Goal: Use online tool/utility: Utilize a website feature to perform a specific function

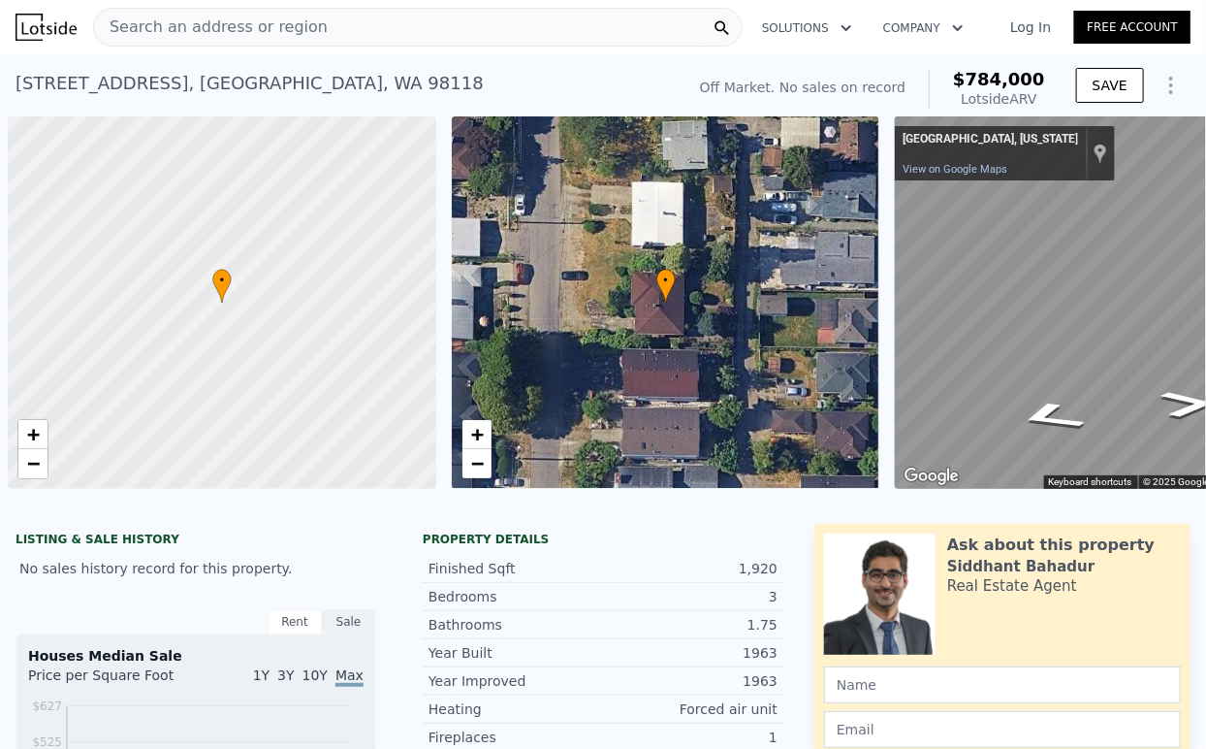
scroll to position [0, 8]
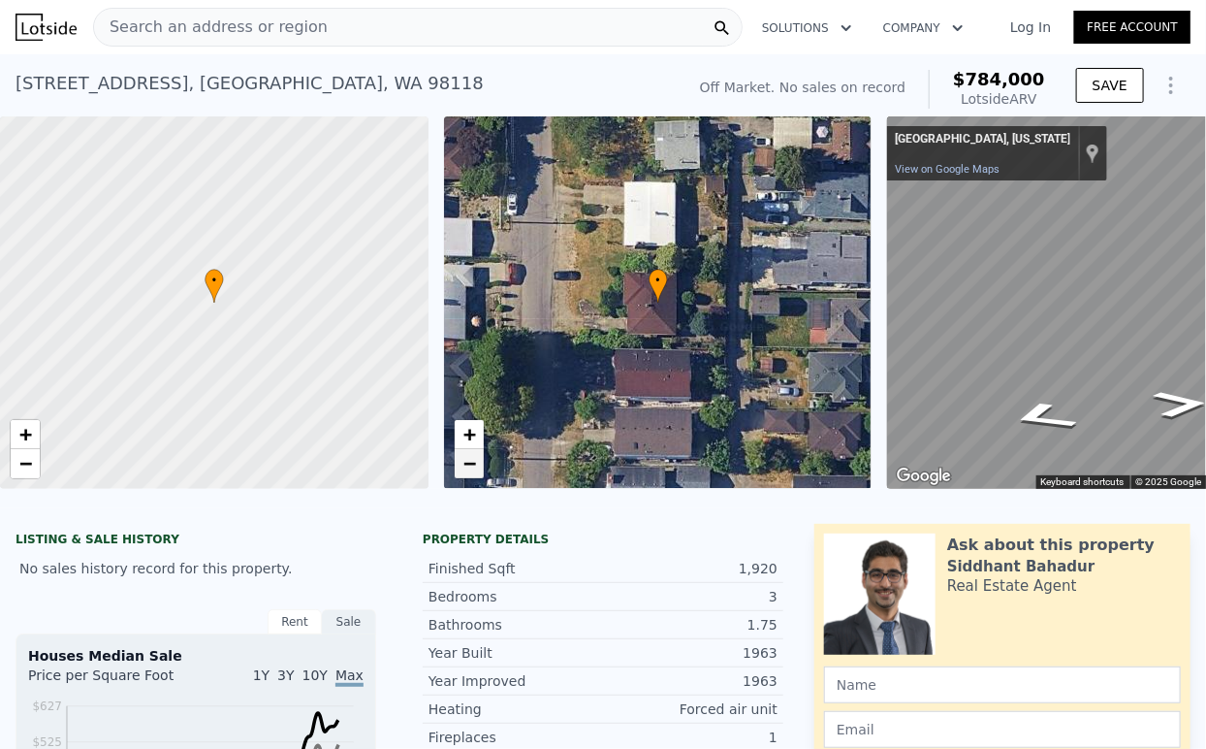
click at [466, 467] on span "−" at bounding box center [469, 463] width 13 height 24
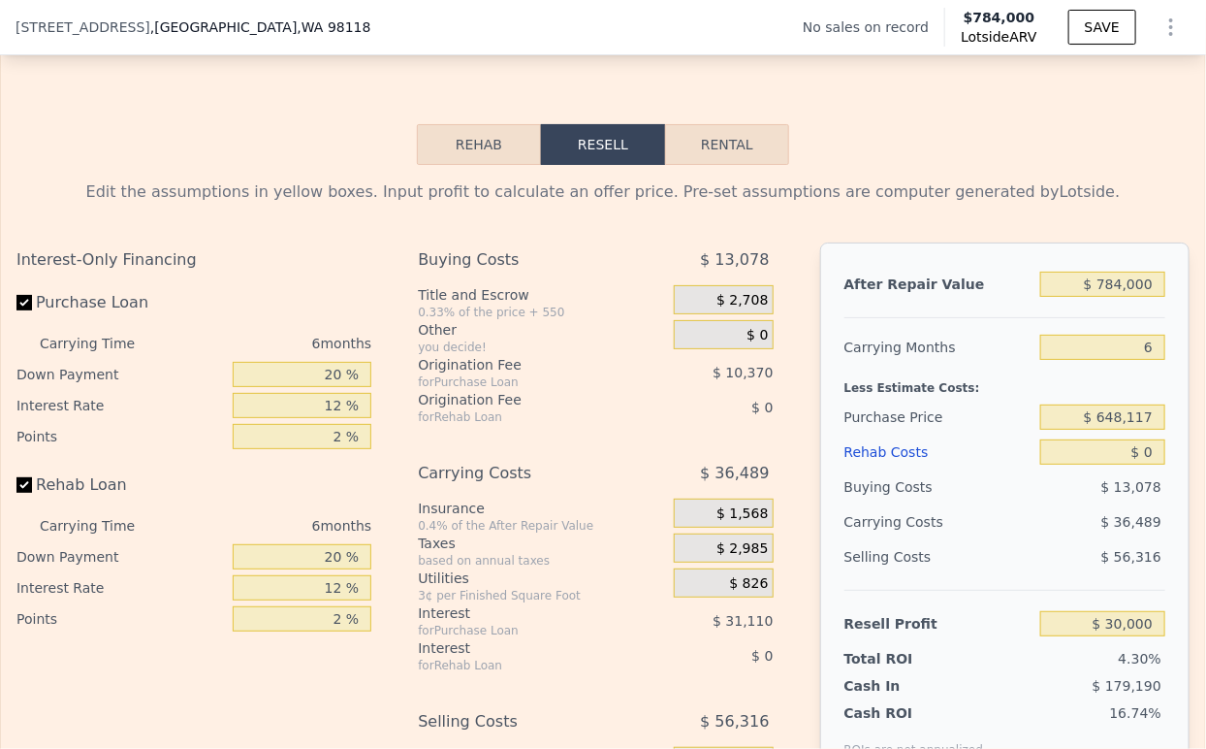
scroll to position [2794, 0]
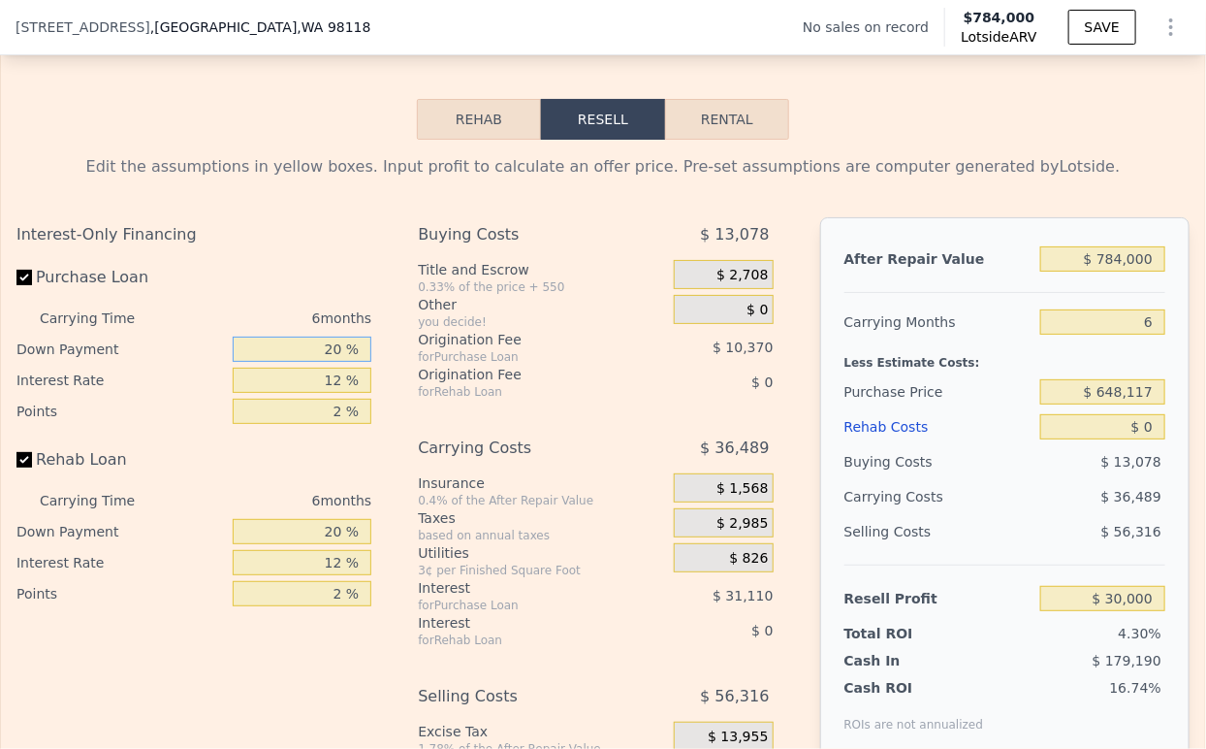
click at [310, 362] on input "20 %" at bounding box center [302, 349] width 139 height 25
type input "10 %"
type input "$ 24,816"
type input "10 %"
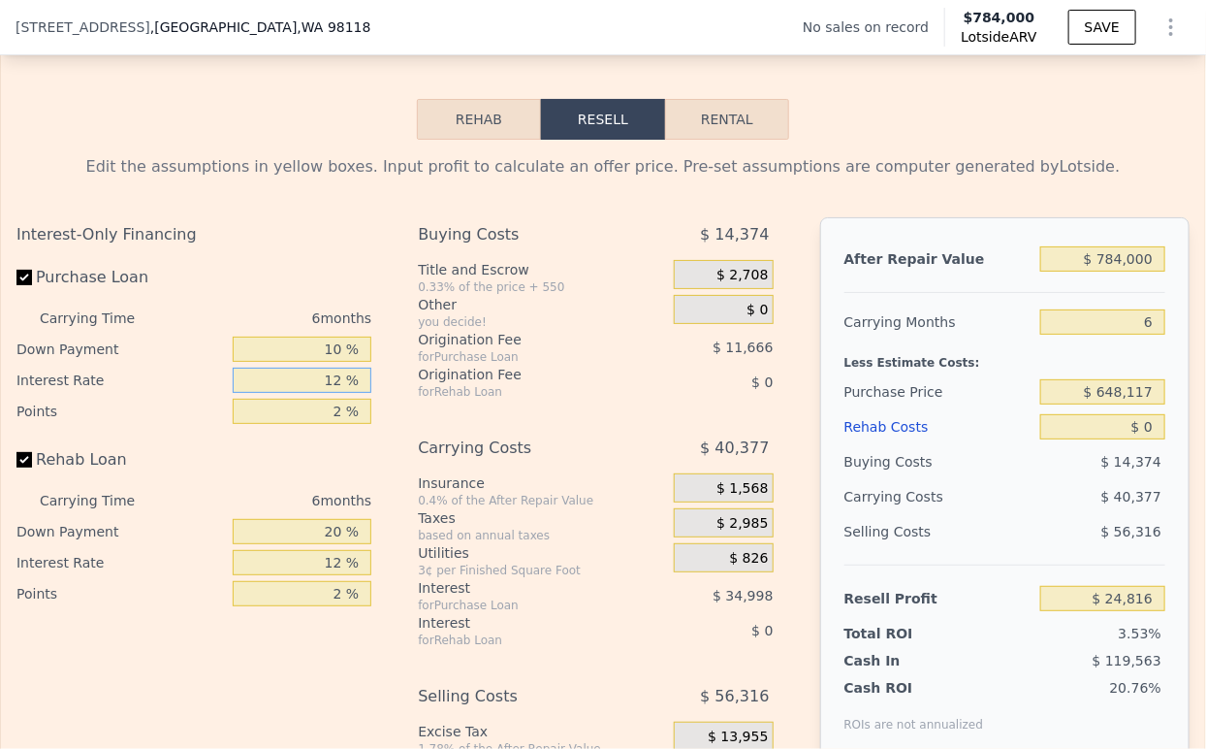
click at [319, 393] on input "12 %" at bounding box center [302, 380] width 139 height 25
type input "9 %"
type input "$ 33,564"
type input "9 %"
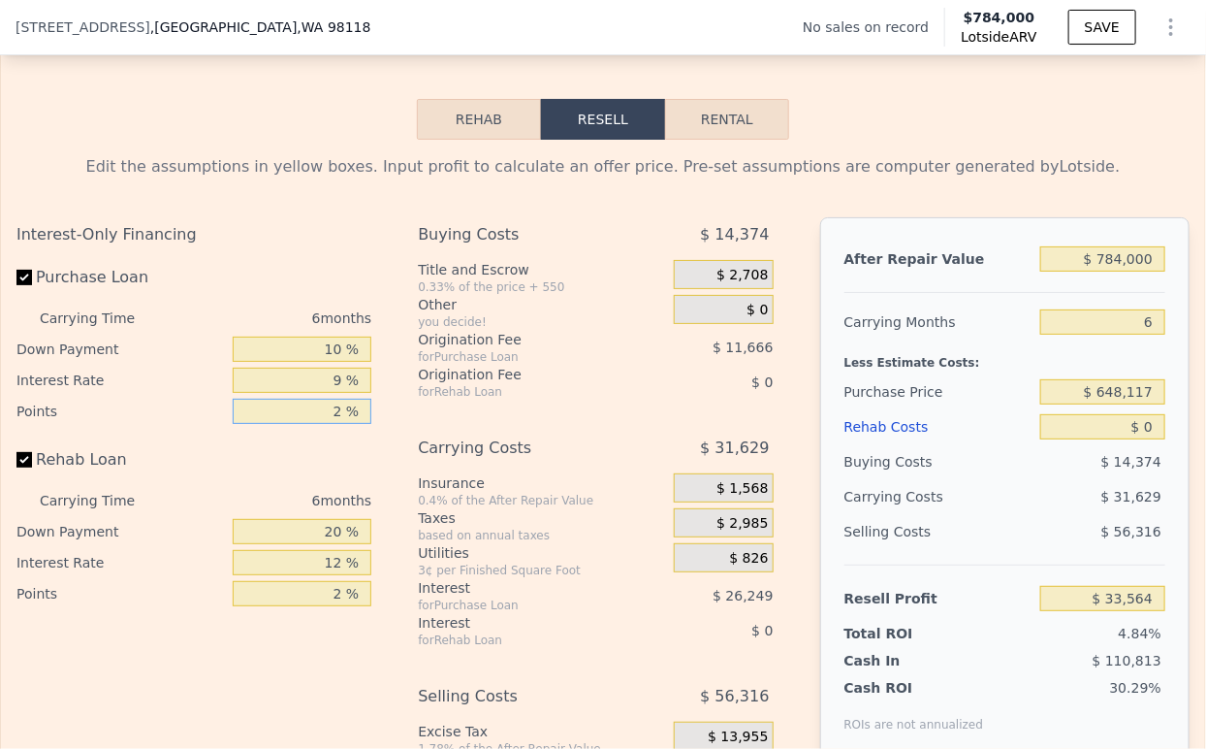
click at [323, 424] on input "2 %" at bounding box center [302, 411] width 139 height 25
type input "042 %"
type input "-$ 199,758"
click at [325, 424] on input "042 %" at bounding box center [302, 411] width 139 height 25
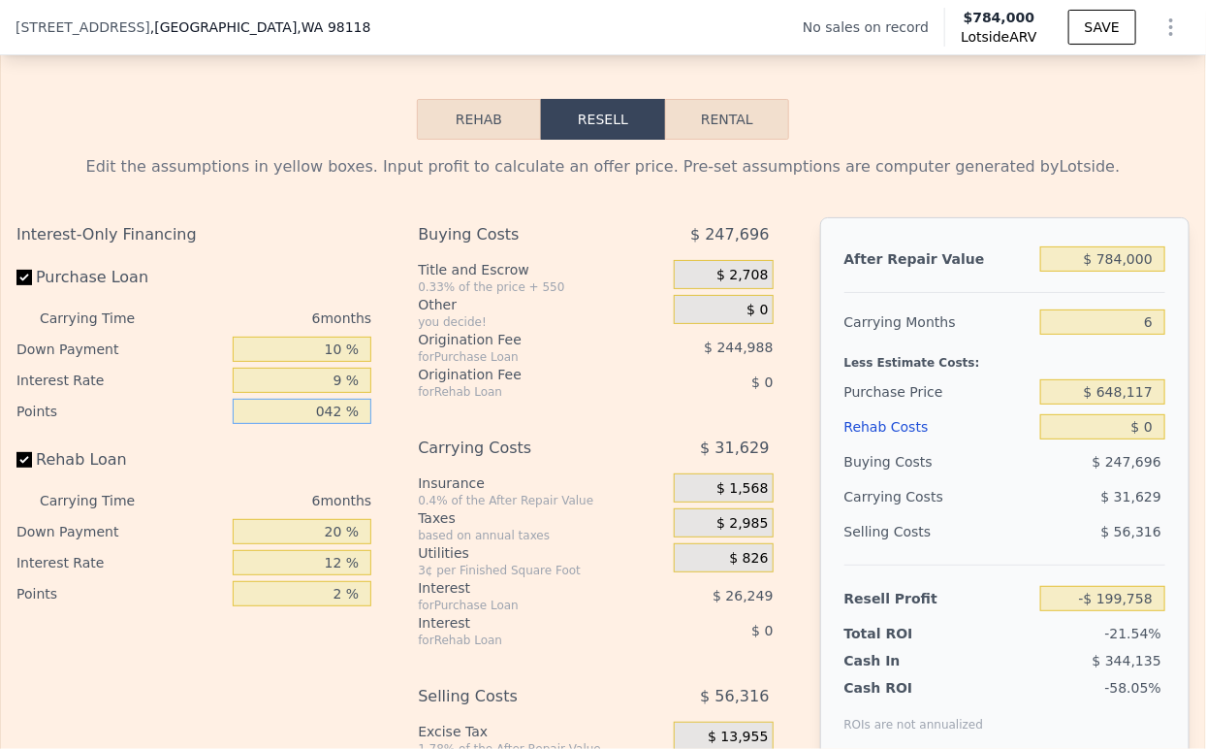
click at [325, 424] on input "042 %" at bounding box center [302, 411] width 139 height 25
type input ".04 %"
type input "$ 44,997"
click at [326, 424] on input ".04 %" at bounding box center [302, 411] width 139 height 25
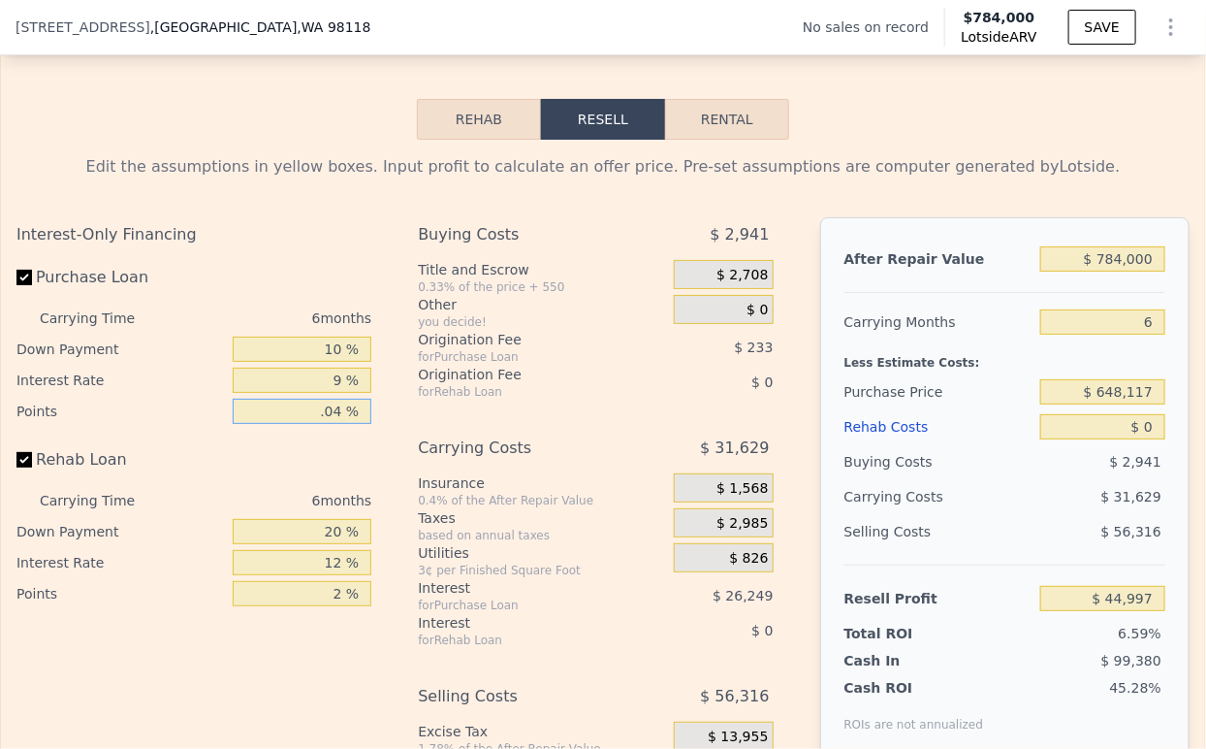
click at [326, 424] on input ".04 %" at bounding box center [302, 411] width 139 height 25
type input "1.5 %"
type input "$ 36,480"
type input "1.5 %"
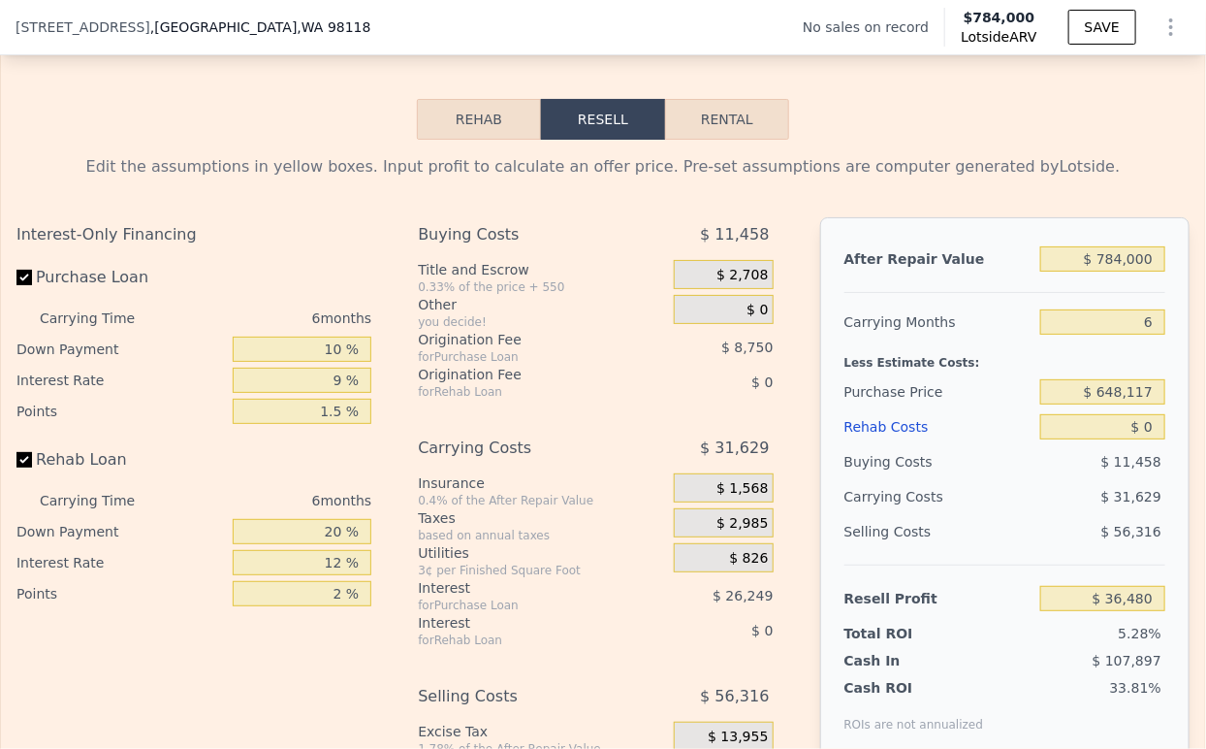
click at [334, 516] on div "6 months" at bounding box center [270, 500] width 203 height 31
click at [330, 544] on input "20 %" at bounding box center [302, 531] width 139 height 25
type input "10 %"
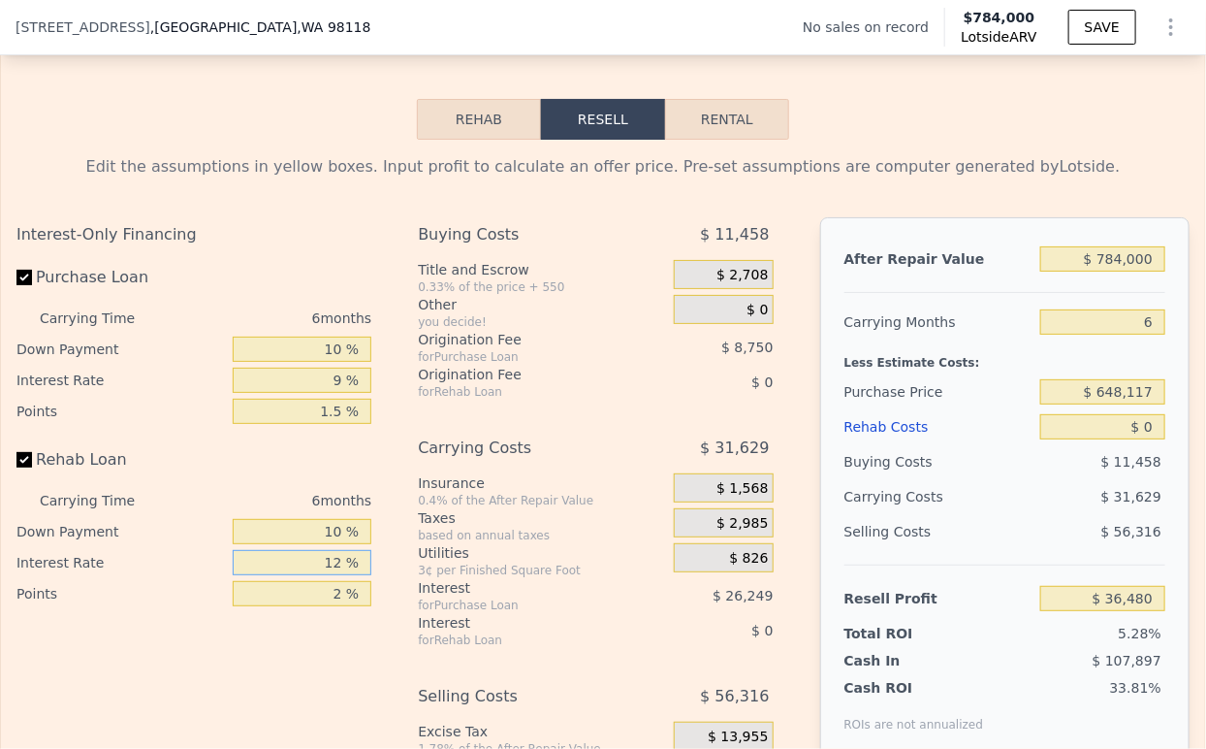
click at [326, 575] on input "12 %" at bounding box center [302, 562] width 139 height 25
type input "9 %"
click at [329, 606] on input "2 %" at bounding box center [302, 593] width 139 height 25
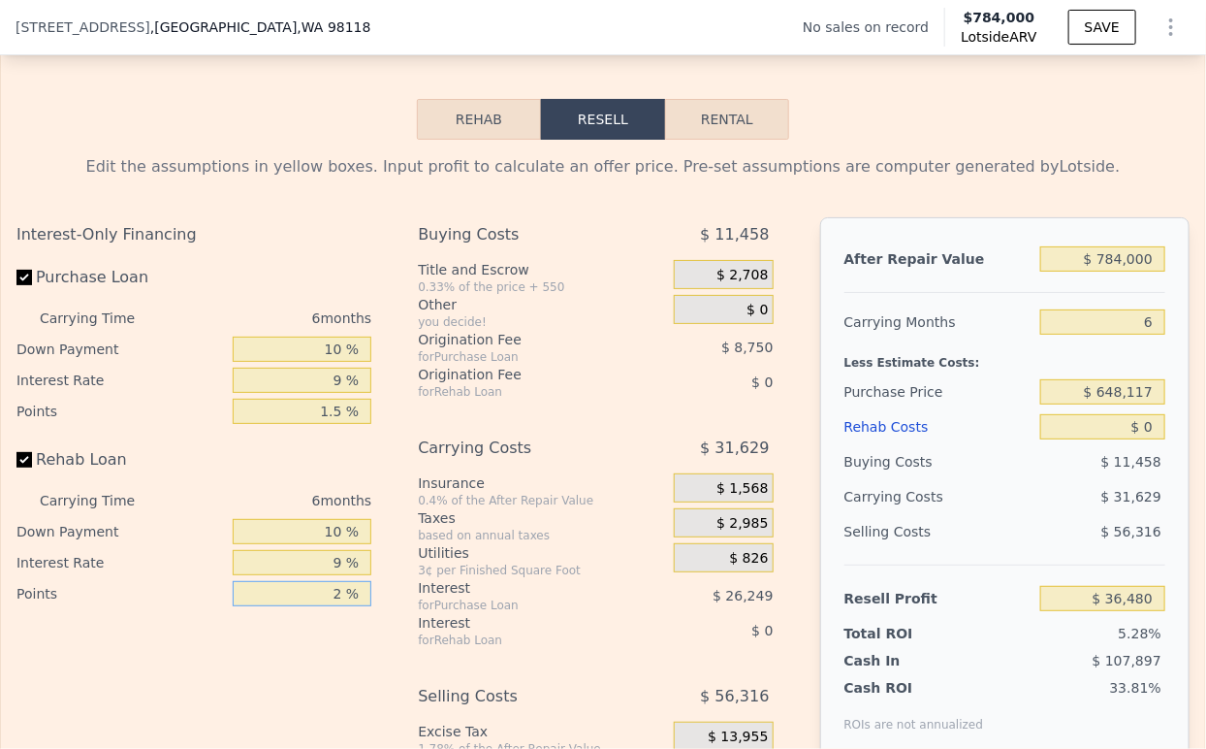
click at [328, 606] on input "2 %" at bounding box center [302, 593] width 139 height 25
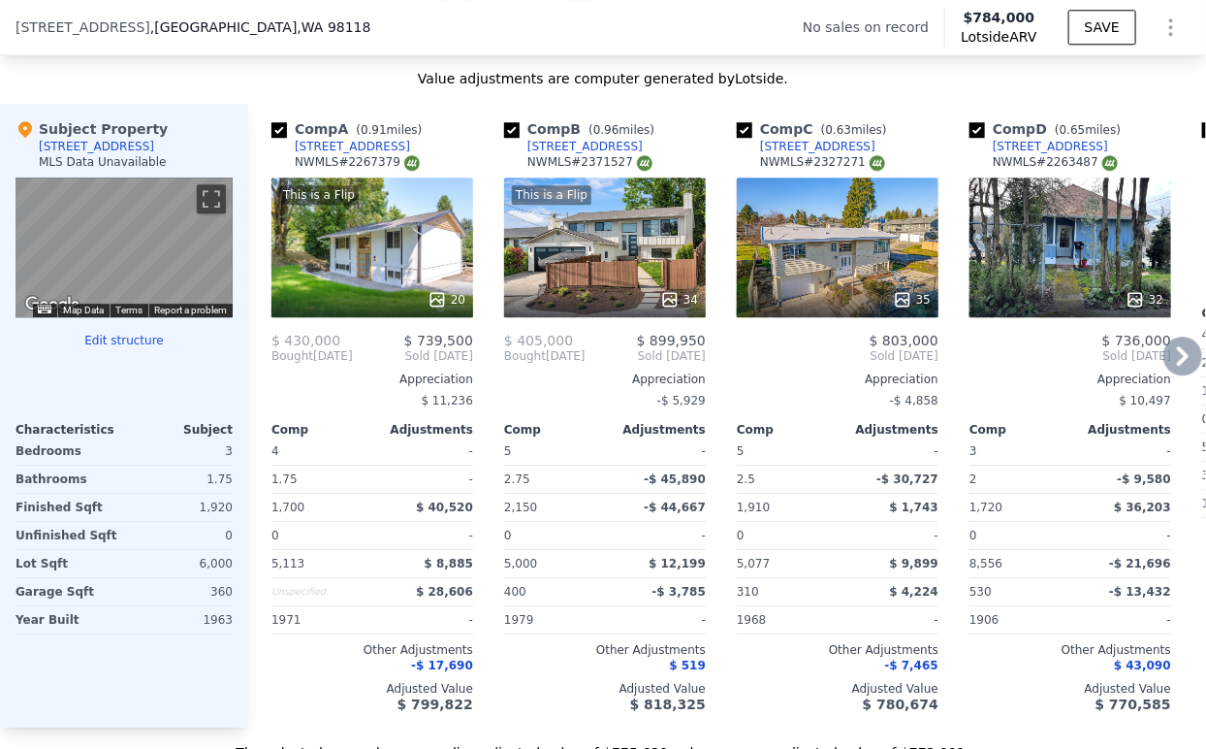
scroll to position [1932, 0]
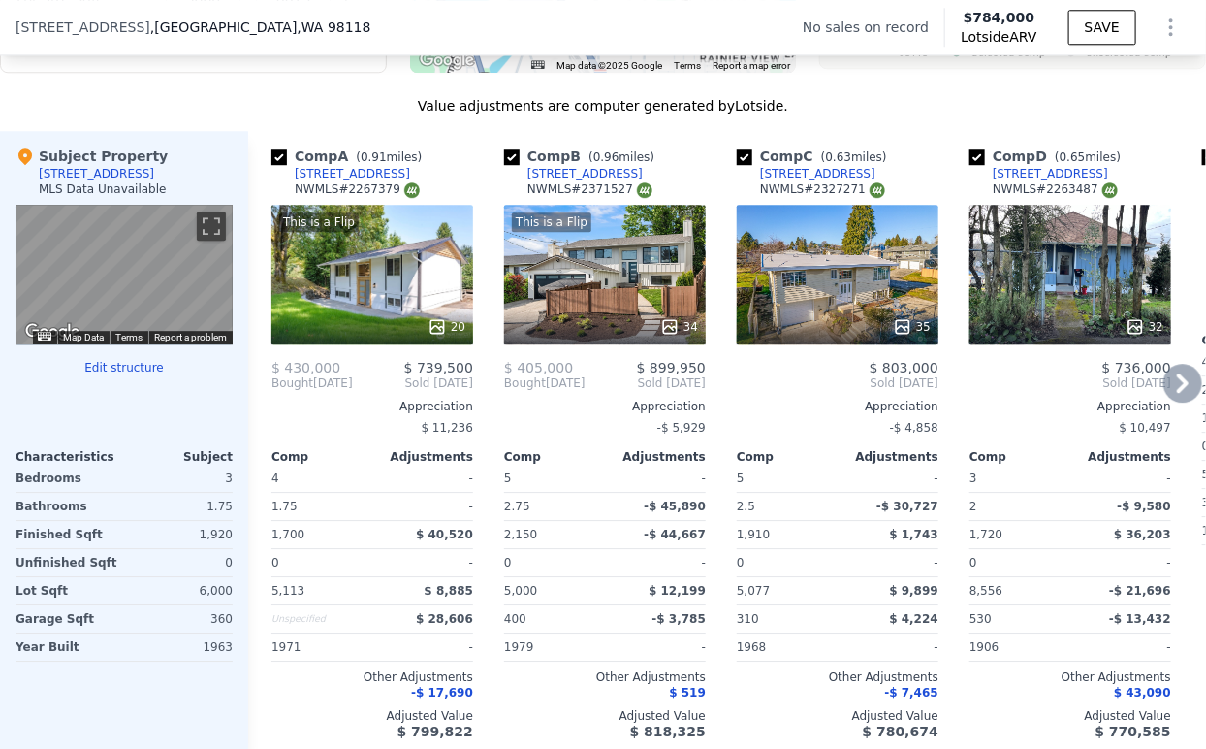
type input "1.5 %"
click at [1174, 402] on icon at bounding box center [1183, 383] width 39 height 39
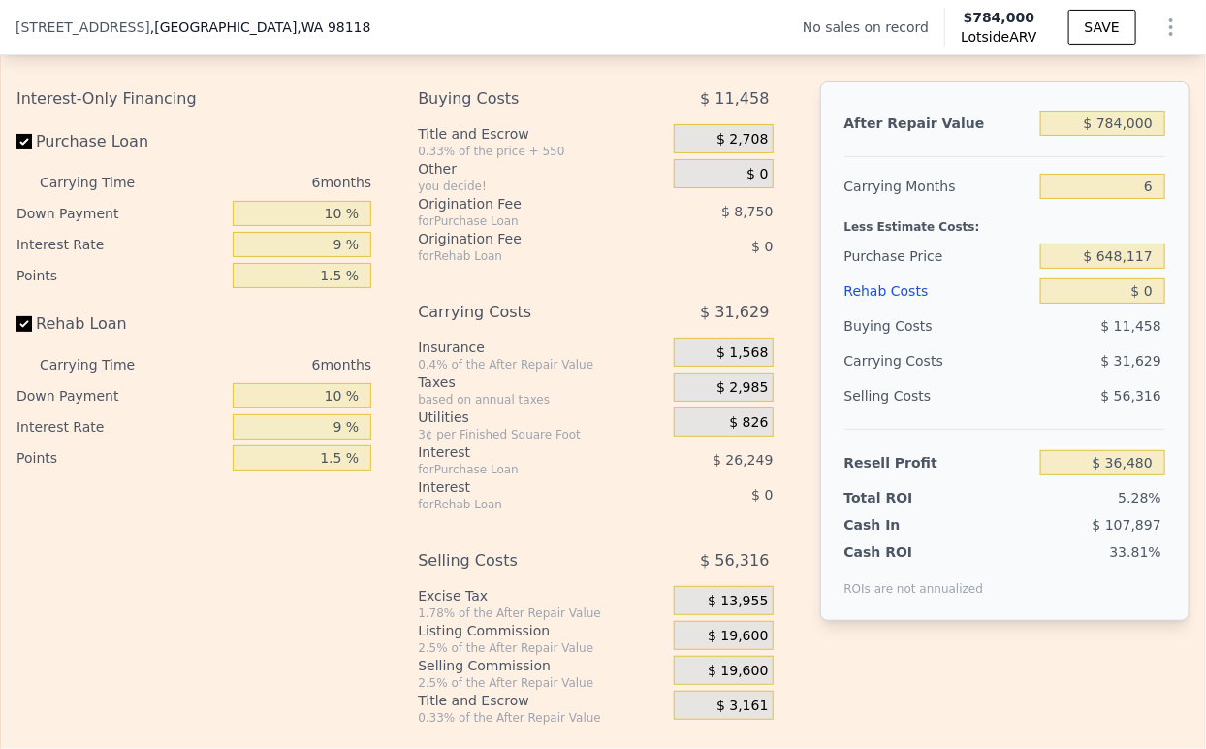
scroll to position [3010, 0]
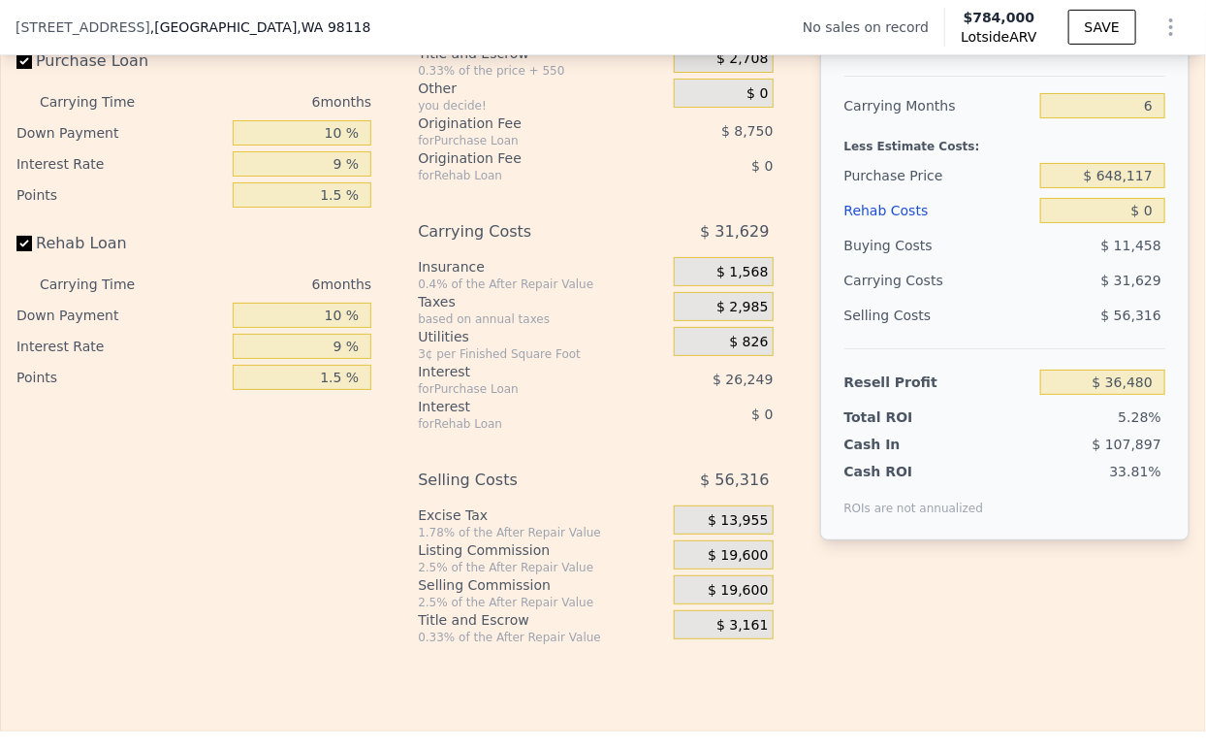
click at [731, 564] on span "$ 19,600" at bounding box center [738, 555] width 60 height 17
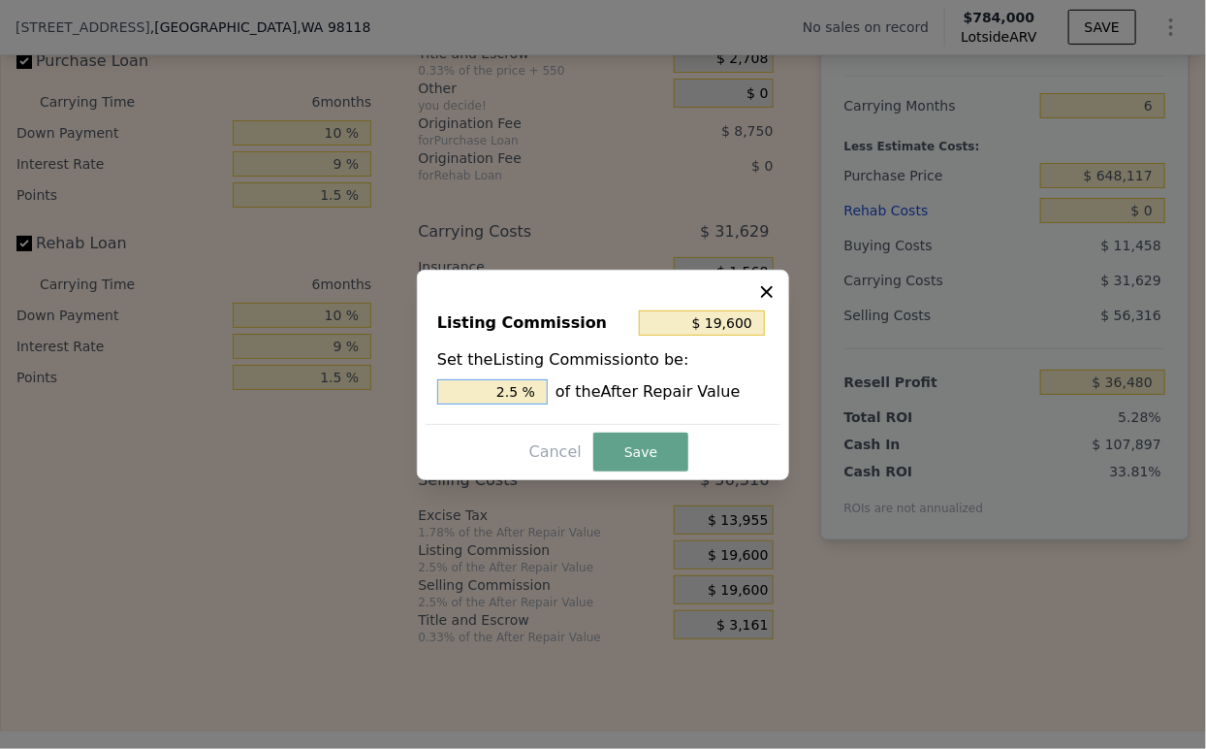
drag, startPoint x: 508, startPoint y: 392, endPoint x: 489, endPoint y: 389, distance: 19.6
click at [489, 389] on input "2.5 %" at bounding box center [492, 391] width 111 height 25
type input "$ 11,760"
type input "1.5 %"
click at [630, 471] on div "Listing Commission $ 11,760 Set the Listing Commission to be: 1.5 % of the Afte…" at bounding box center [603, 375] width 372 height 210
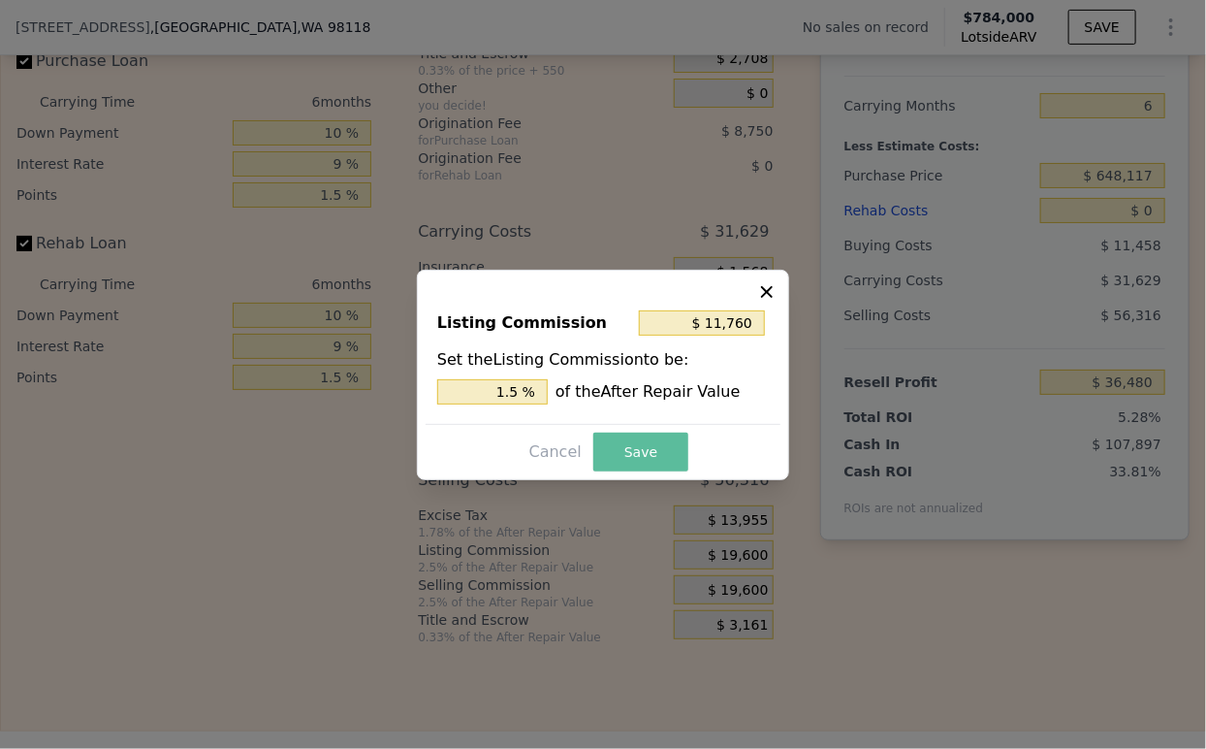
click at [628, 451] on button "Save" at bounding box center [641, 452] width 95 height 39
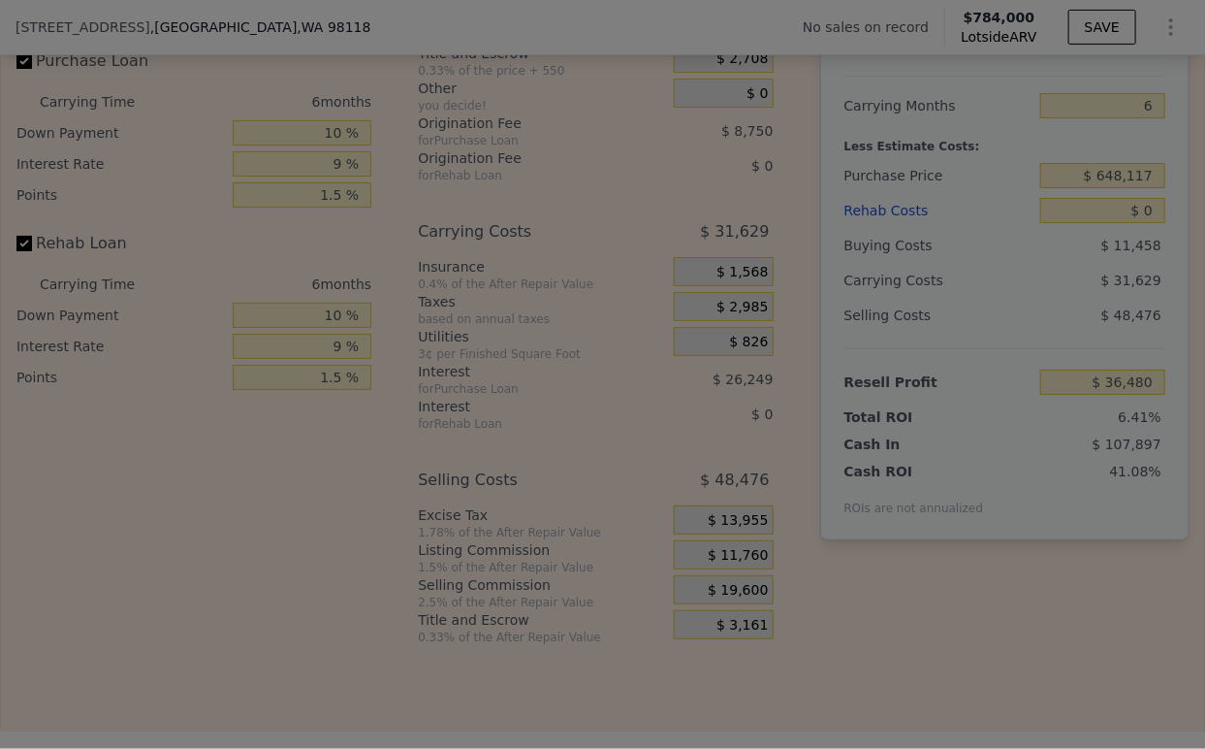
type input "$ 44,320"
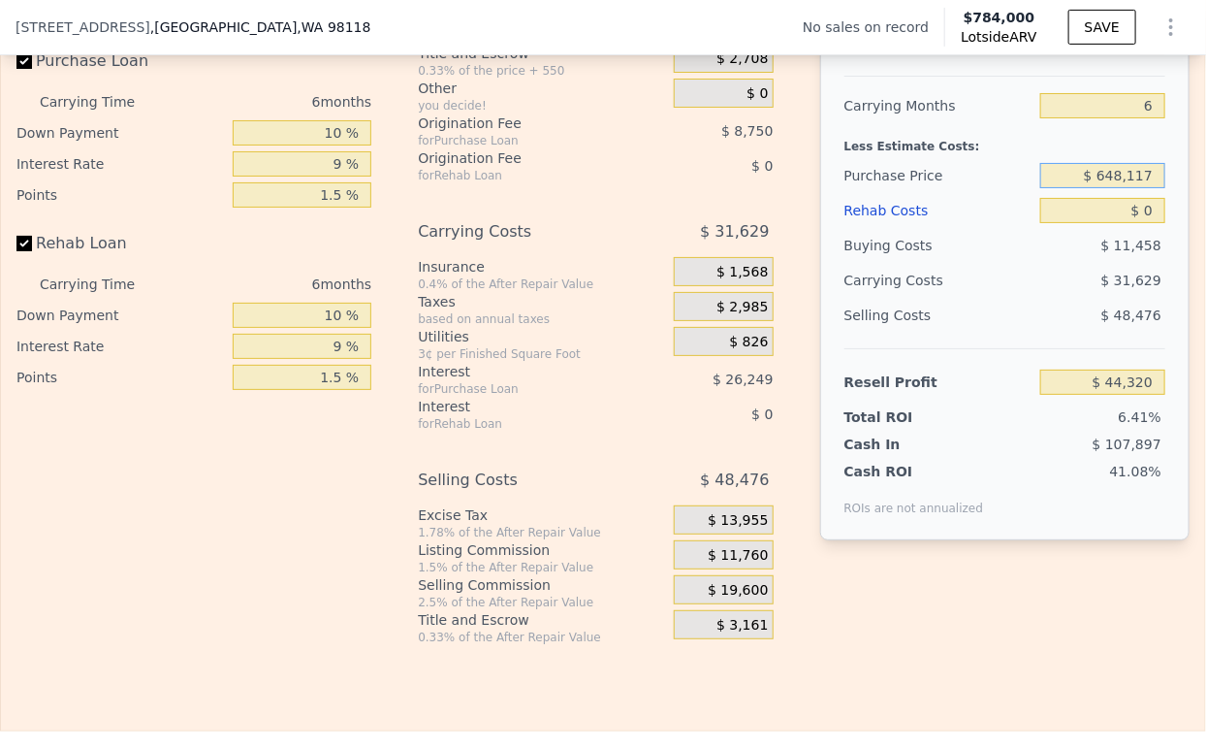
click at [1084, 188] on input "$ 648,117" at bounding box center [1103, 175] width 125 height 25
click at [1085, 188] on input "$ 648,117" at bounding box center [1103, 175] width 125 height 25
type input "$ 575,000"
click at [1039, 378] on div "Resell Profit $ 44,320" at bounding box center [1005, 373] width 321 height 51
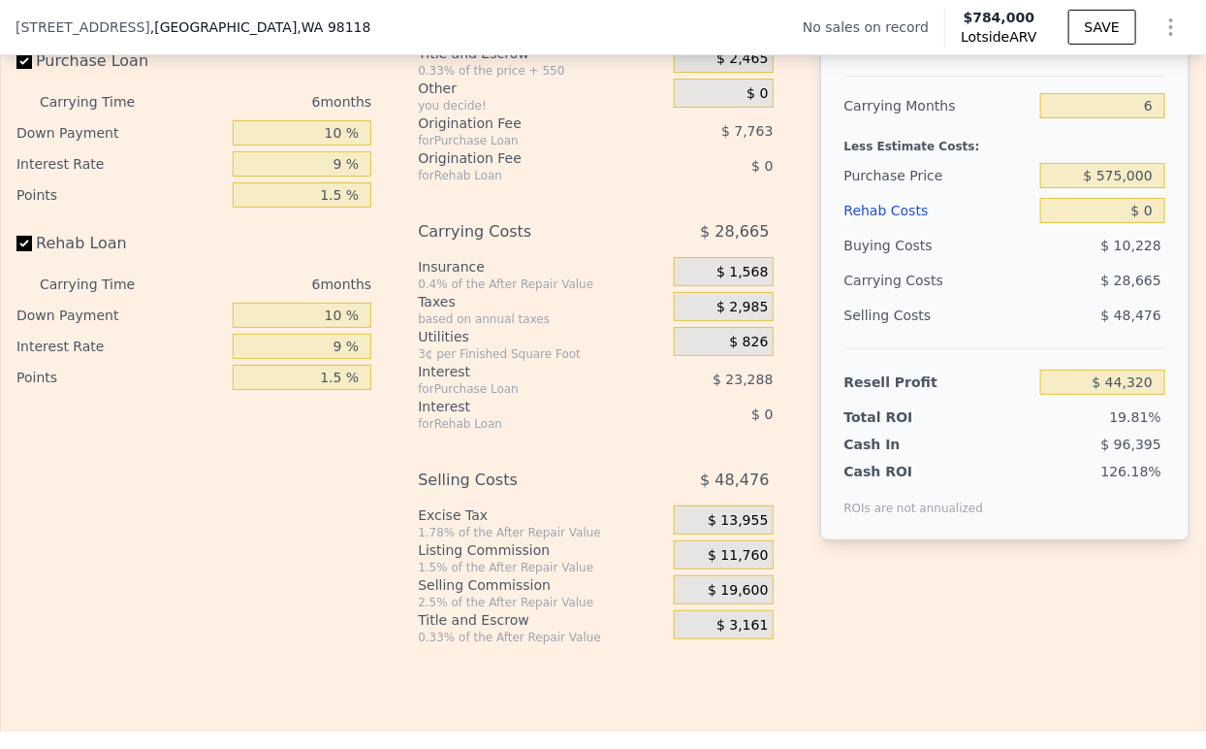
type input "$ 121,631"
click at [1106, 118] on input "6" at bounding box center [1103, 105] width 125 height 25
type input "4"
type input "$ 131,187"
type input "4"
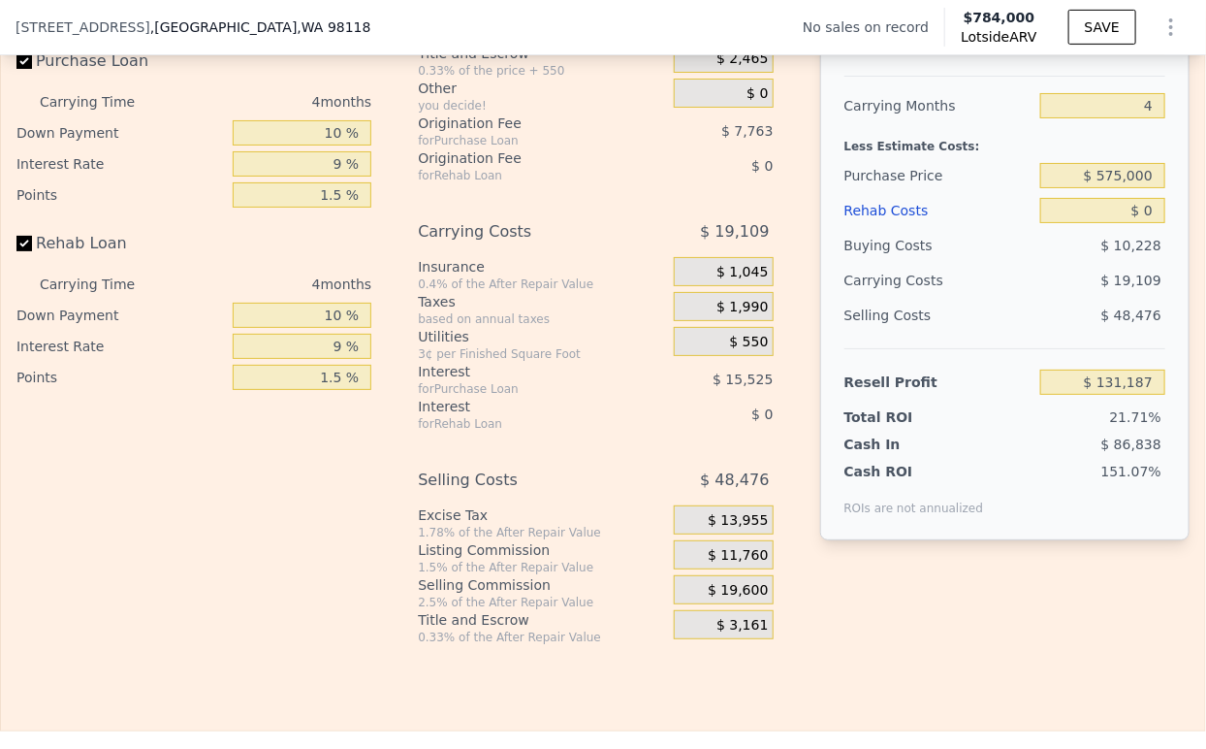
click at [973, 298] on div "$ 19,109" at bounding box center [1067, 280] width 197 height 35
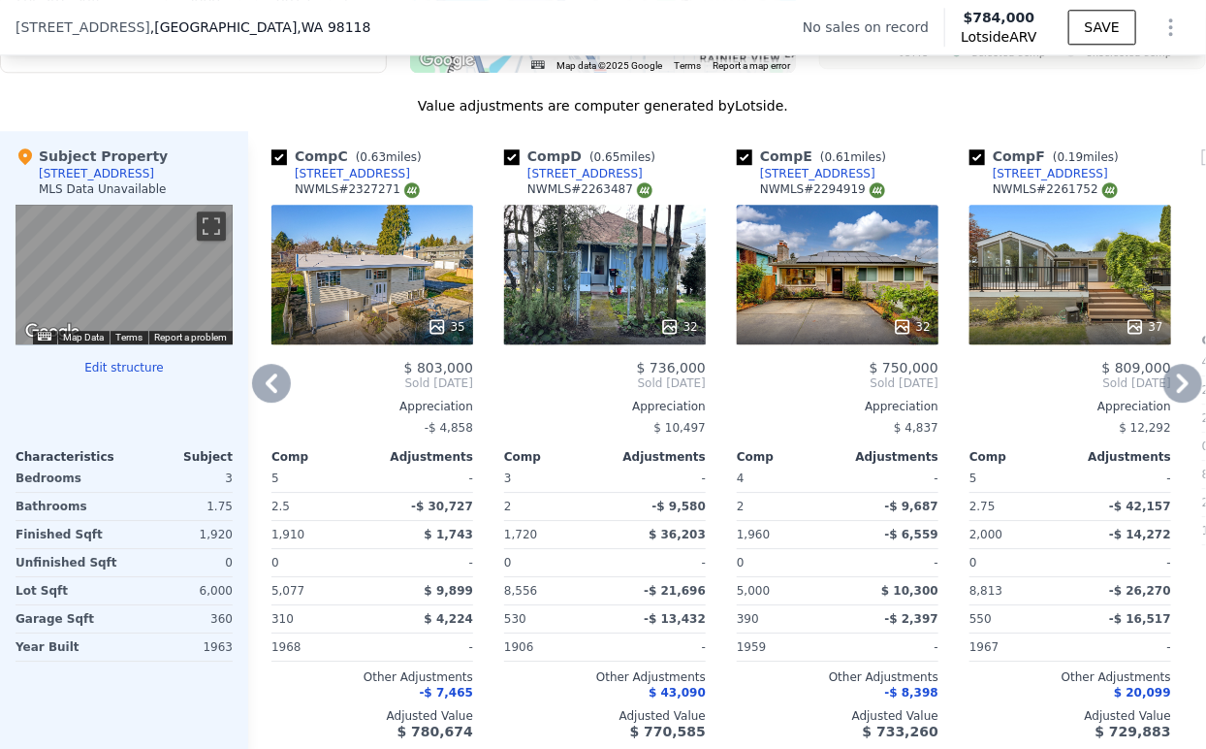
scroll to position [2148, 0]
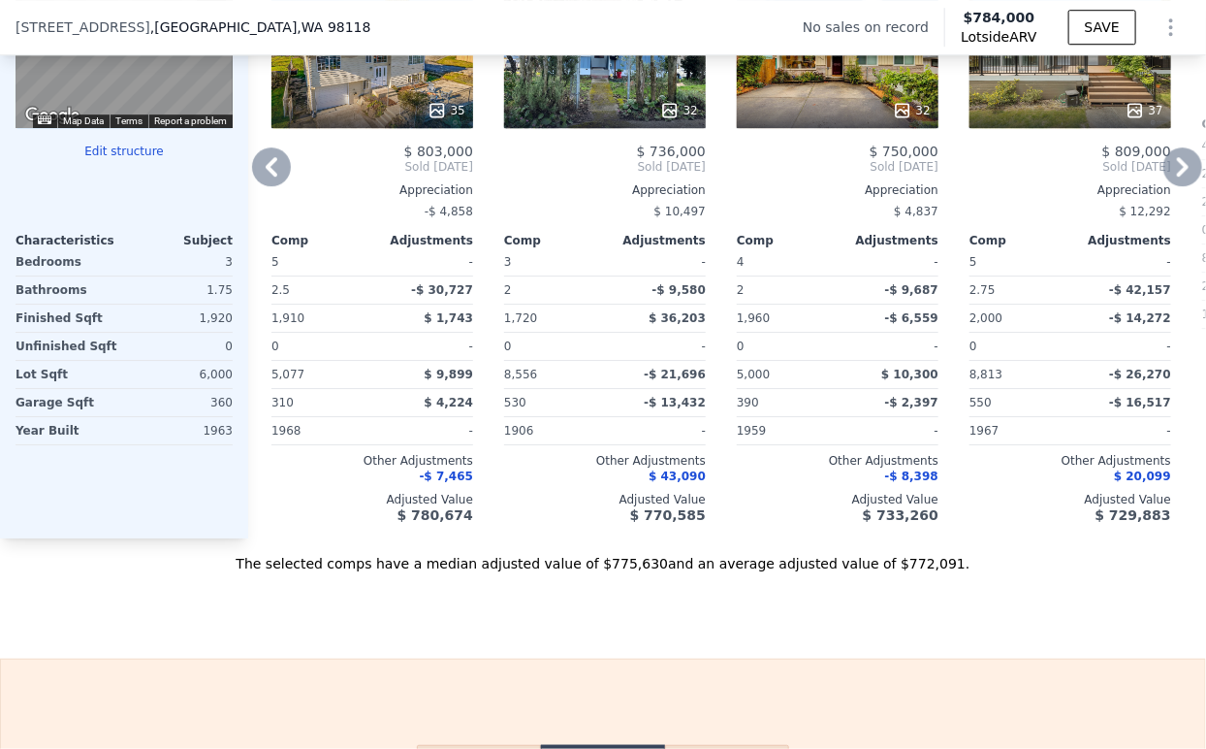
click at [1169, 185] on icon at bounding box center [1183, 166] width 39 height 39
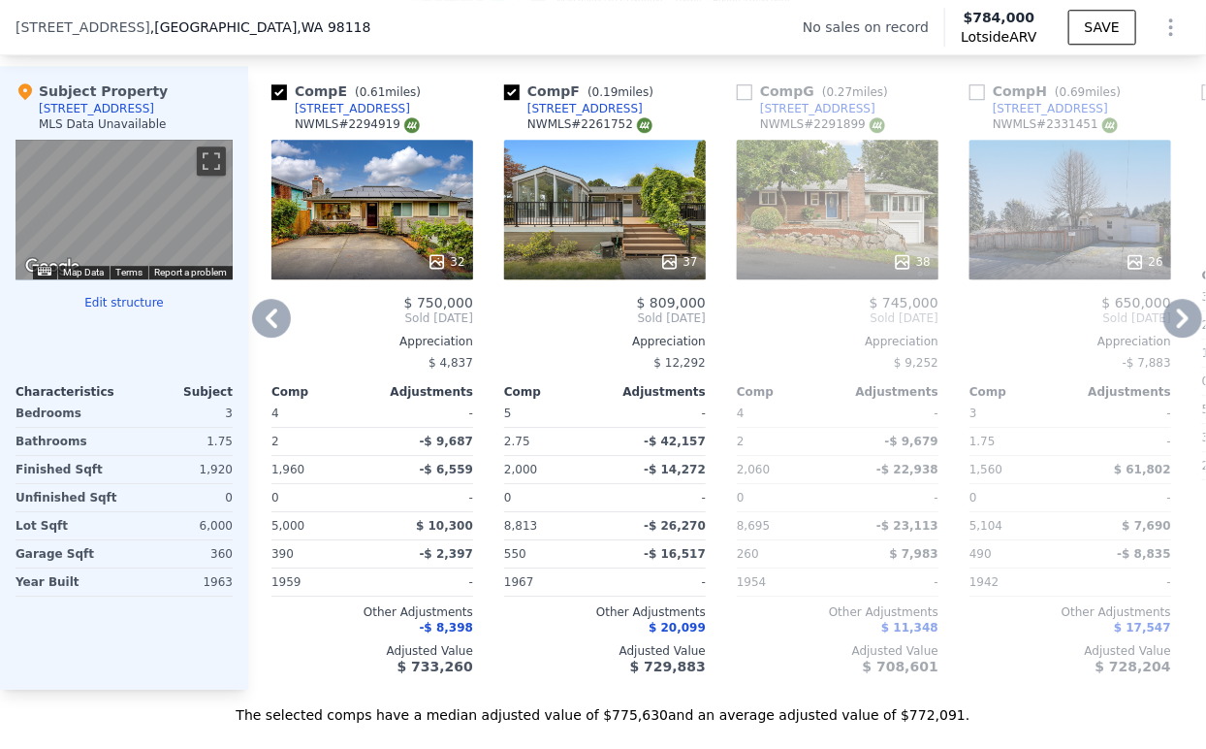
scroll to position [1932, 0]
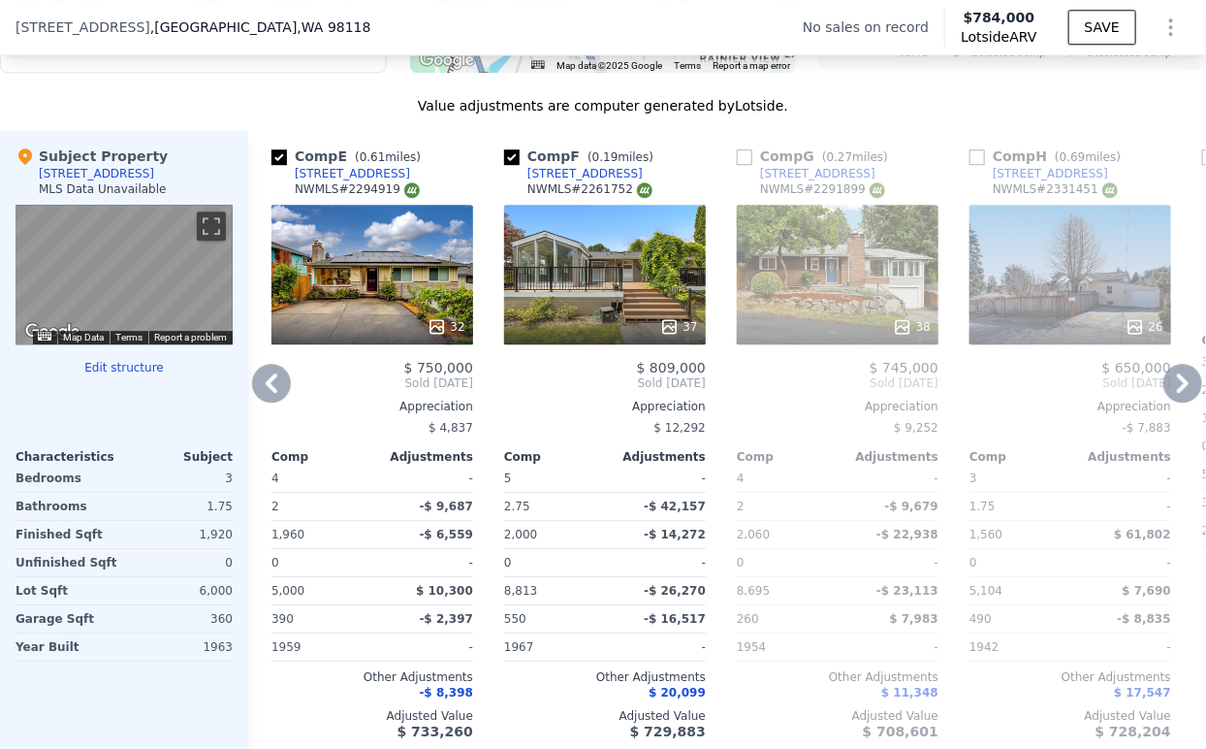
click at [287, 394] on icon at bounding box center [271, 383] width 39 height 39
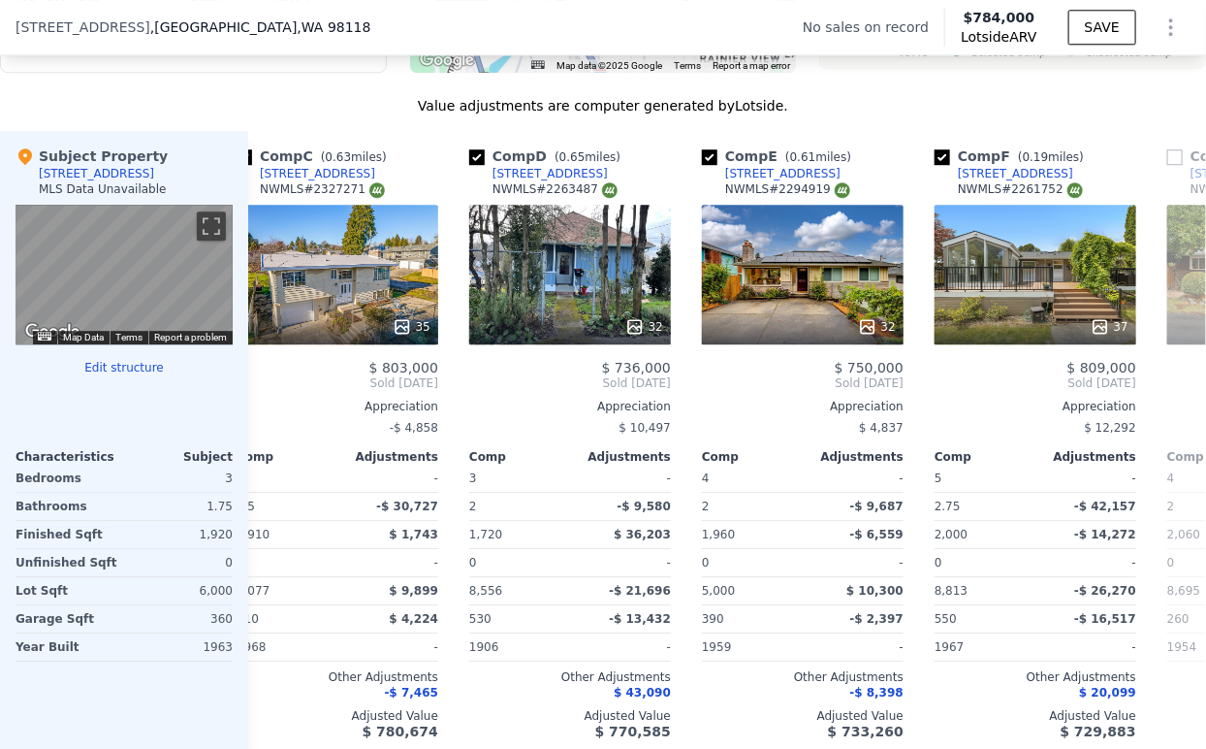
scroll to position [0, 466]
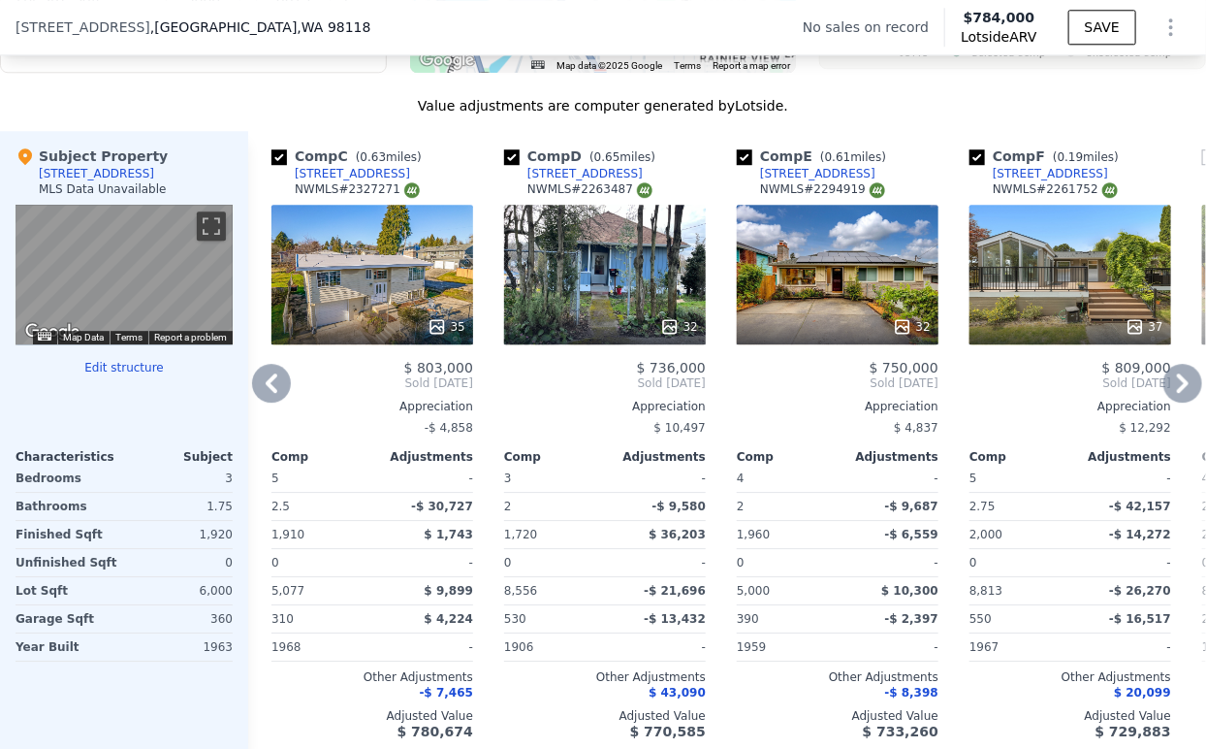
click at [276, 390] on icon at bounding box center [271, 383] width 39 height 39
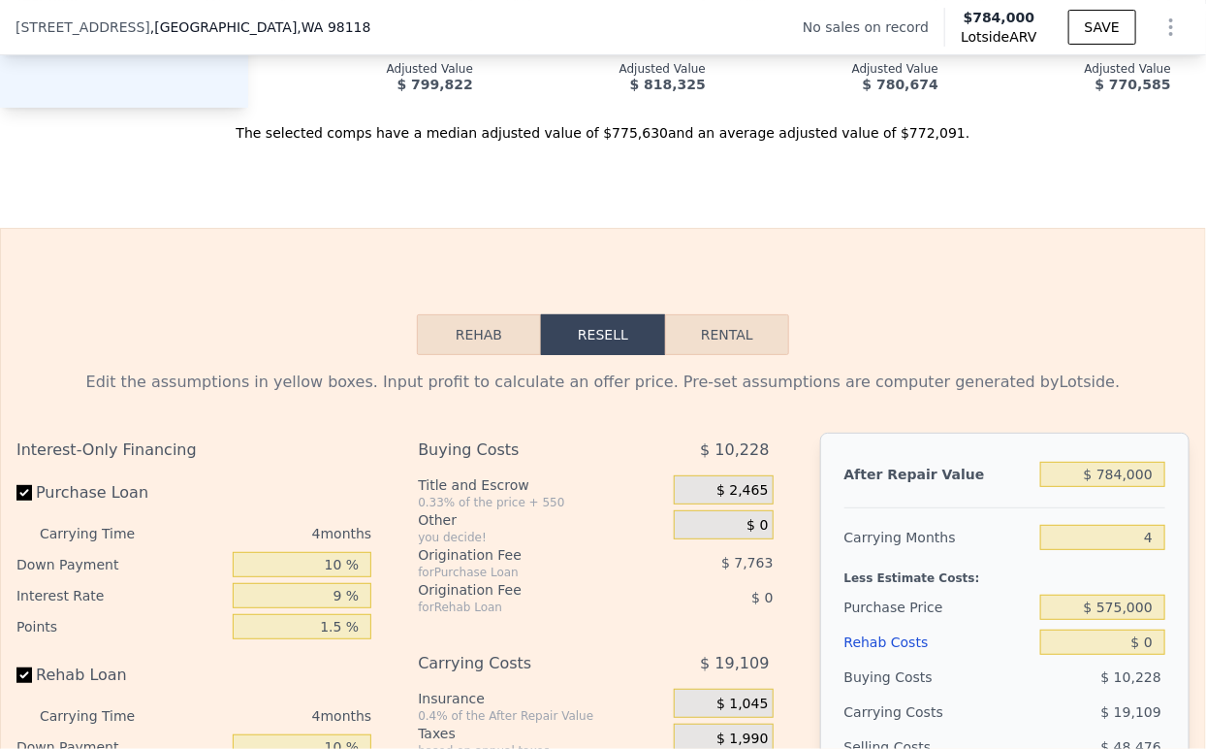
scroll to position [3010, 0]
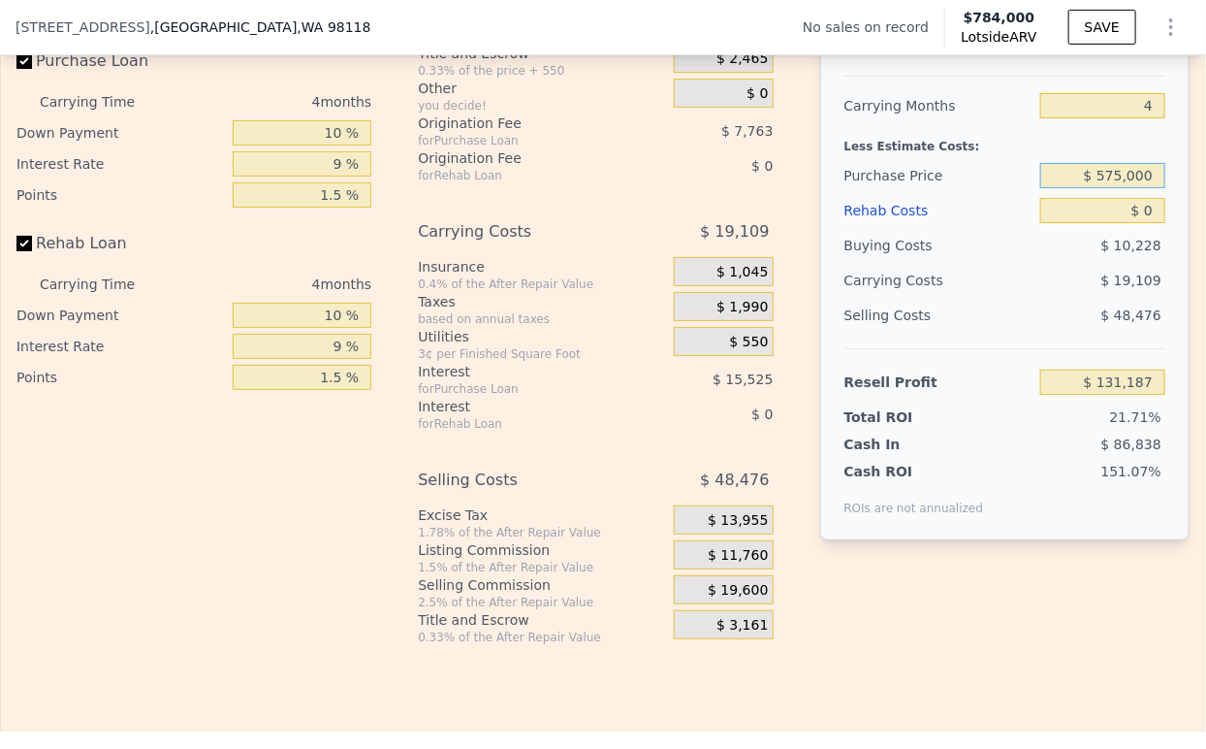
click at [1109, 188] on input "$ 575,000" at bounding box center [1103, 175] width 125 height 25
type input "$ 450,000"
click at [991, 325] on div "Selling Costs" at bounding box center [939, 315] width 188 height 35
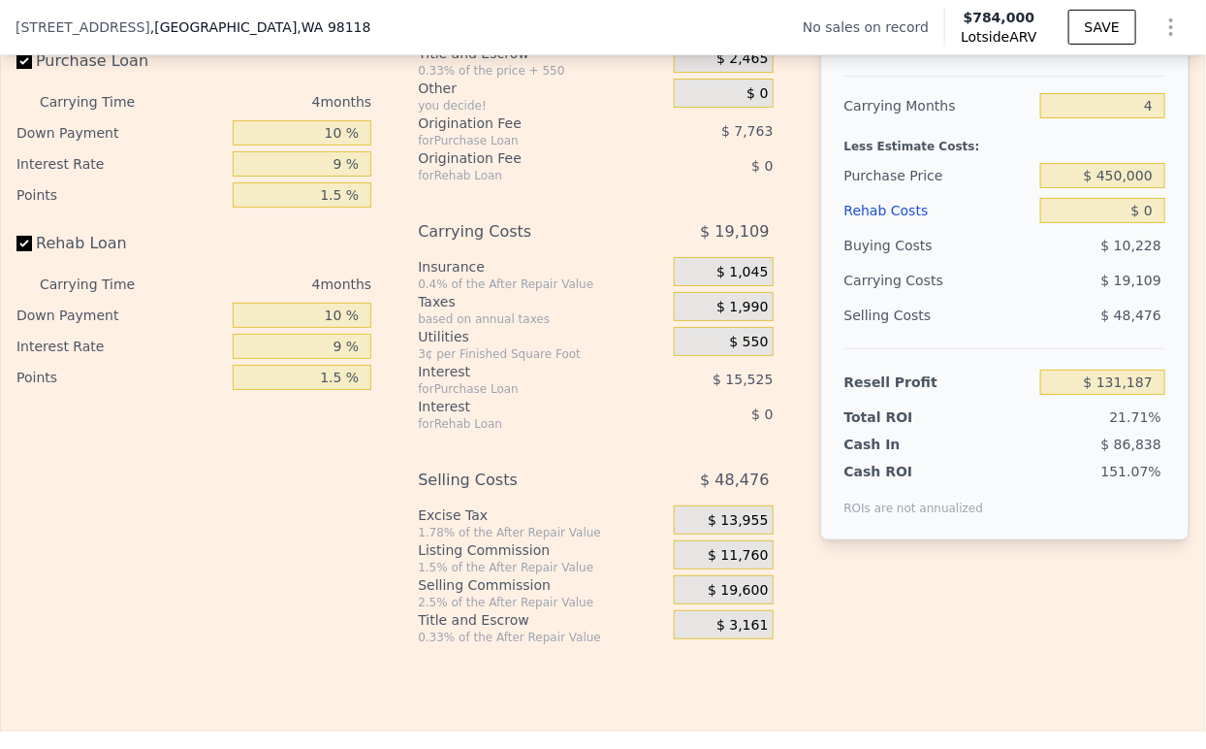
type input "$ 261,663"
click at [1116, 223] on input "$ 0" at bounding box center [1103, 210] width 125 height 25
type input "$ 82"
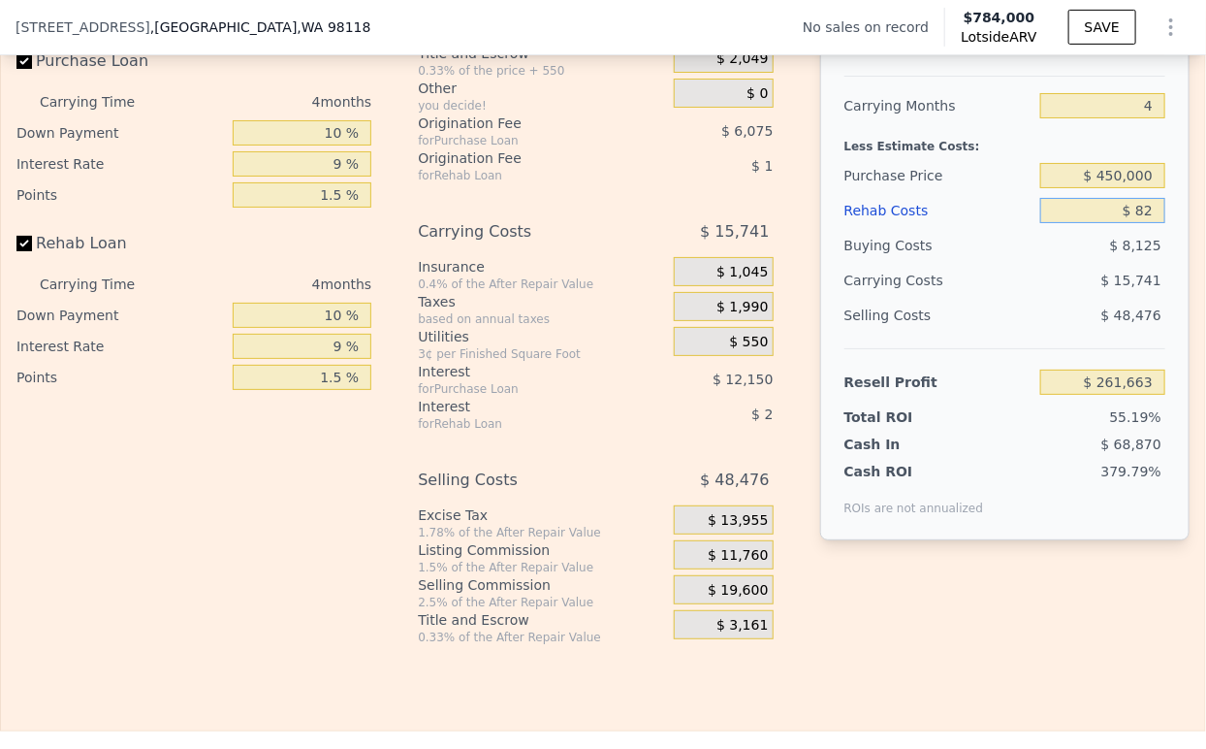
type input "$ 261,576"
type input "$ 8,200"
type input "$ 253,132"
click at [1116, 223] on input "$ 8,200" at bounding box center [1103, 210] width 125 height 25
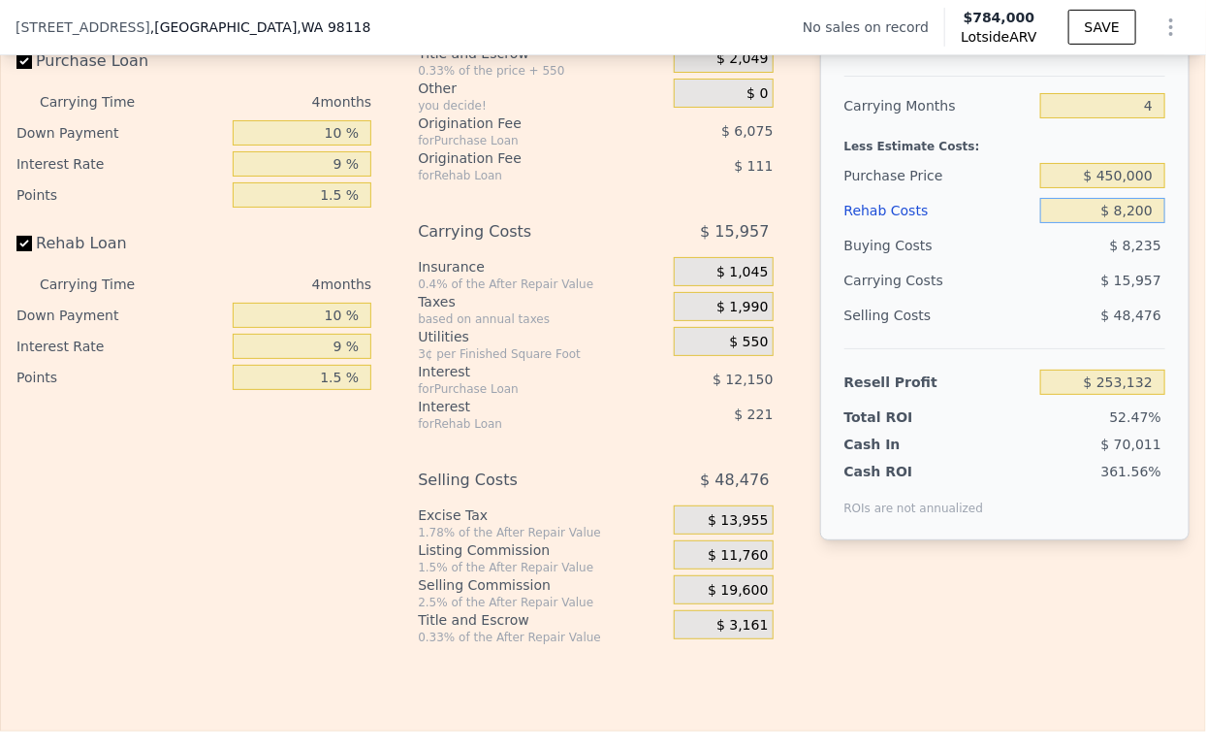
click at [1116, 223] on input "$ 8,200" at bounding box center [1103, 210] width 125 height 25
type input "$ 8"
type input "$ 261,655"
type input "$ 80,000"
type input "$ 178,423"
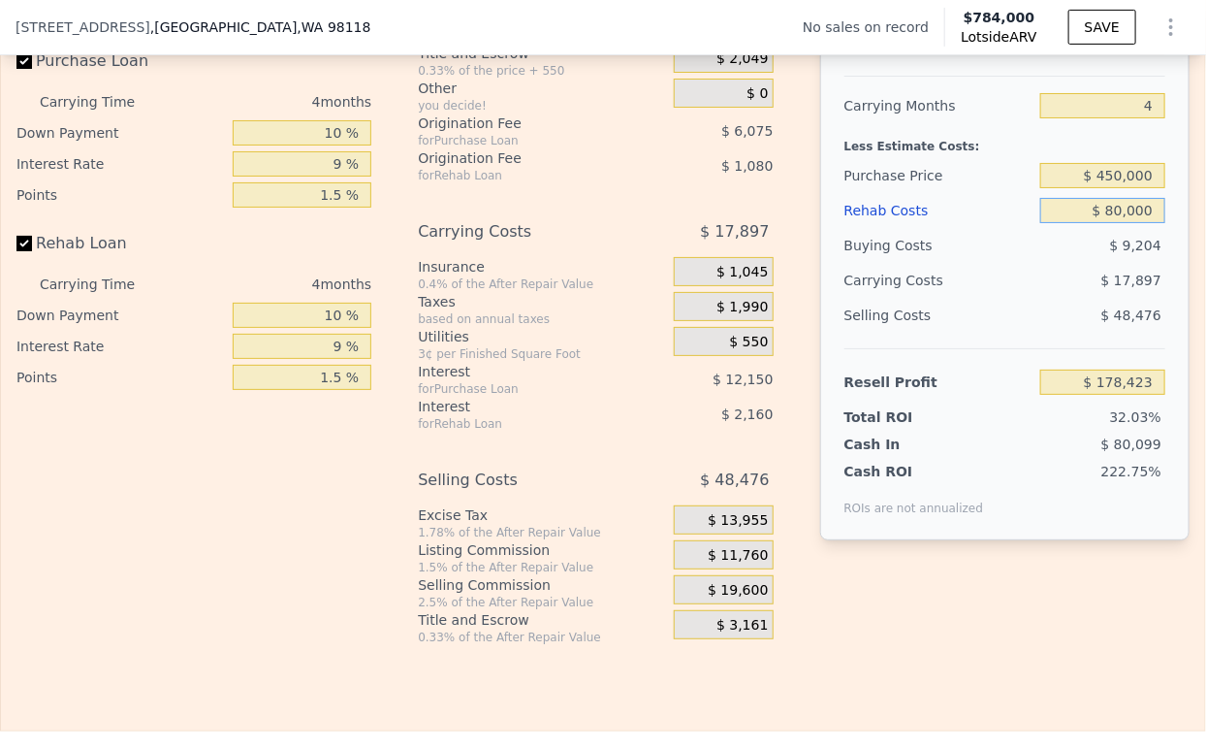
type input "$ 80,000"
click at [1044, 298] on div "$ 17,897" at bounding box center [1067, 280] width 197 height 35
click at [741, 564] on span "$ 11,760" at bounding box center [738, 555] width 60 height 17
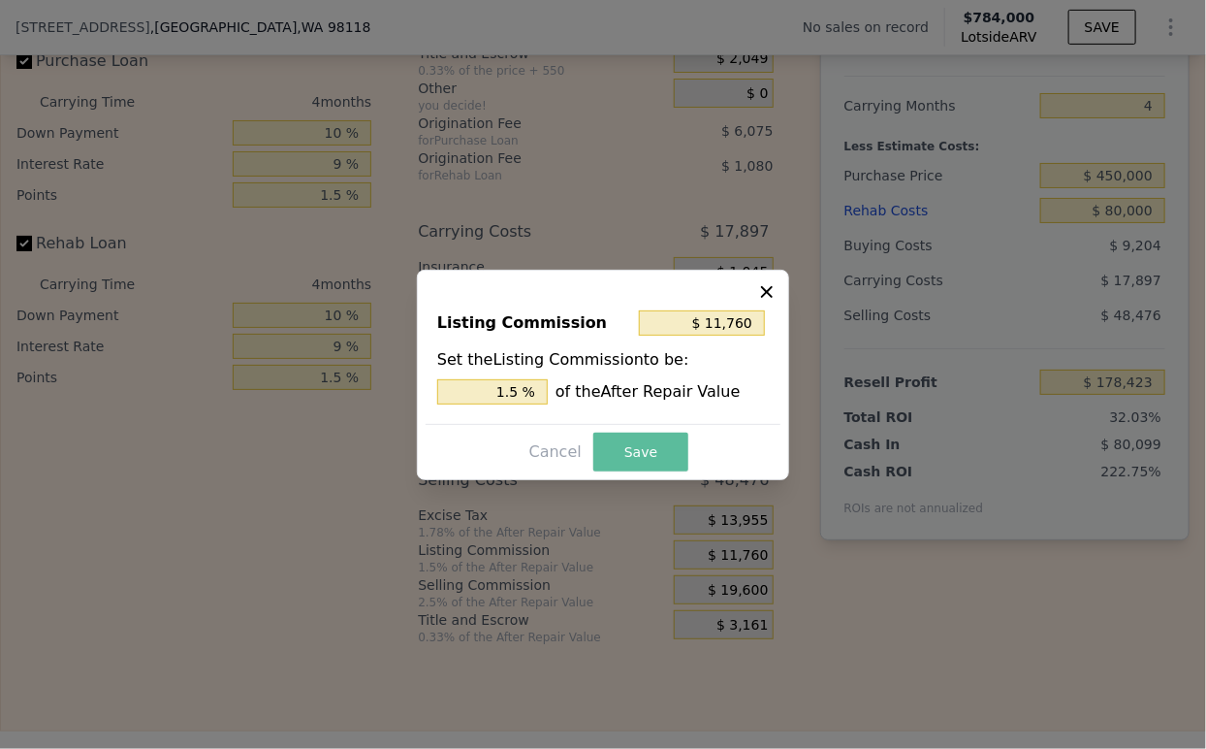
click at [642, 463] on button "Save" at bounding box center [641, 452] width 95 height 39
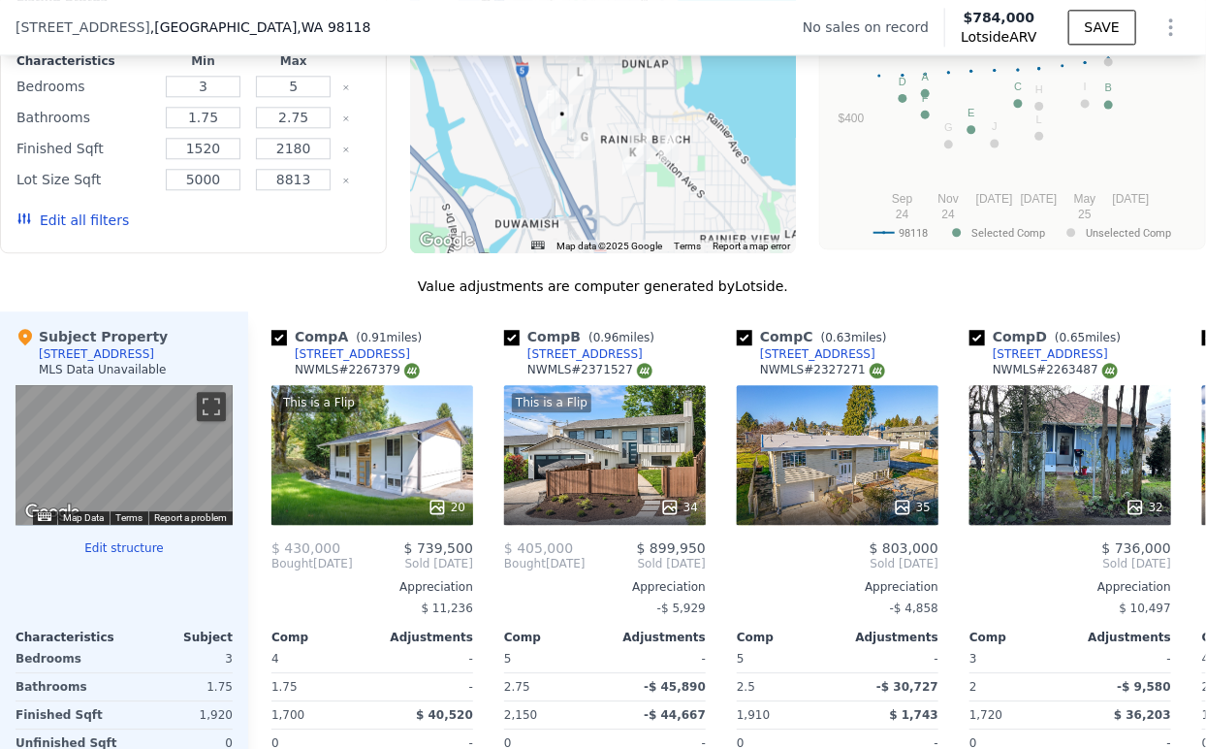
scroll to position [1717, 0]
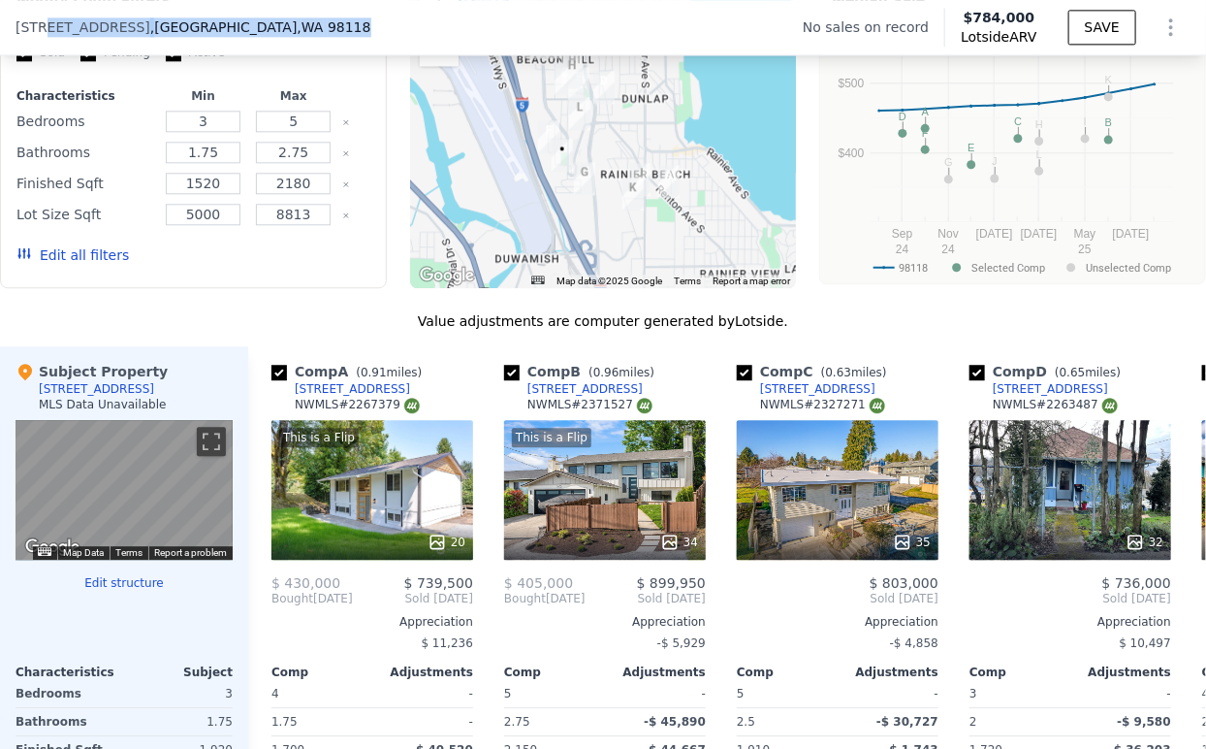
drag, startPoint x: 40, startPoint y: 27, endPoint x: 241, endPoint y: 32, distance: 200.8
click at [241, 32] on div "9416 38th Ave S , Seattle , WA 98118" at bounding box center [201, 26] width 371 height 19
copy div "38th Ave S , Seattle , WA 98118"
click at [297, 35] on span ", WA 98118" at bounding box center [334, 27] width 74 height 16
drag, startPoint x: 49, startPoint y: 26, endPoint x: 273, endPoint y: 31, distance: 223.1
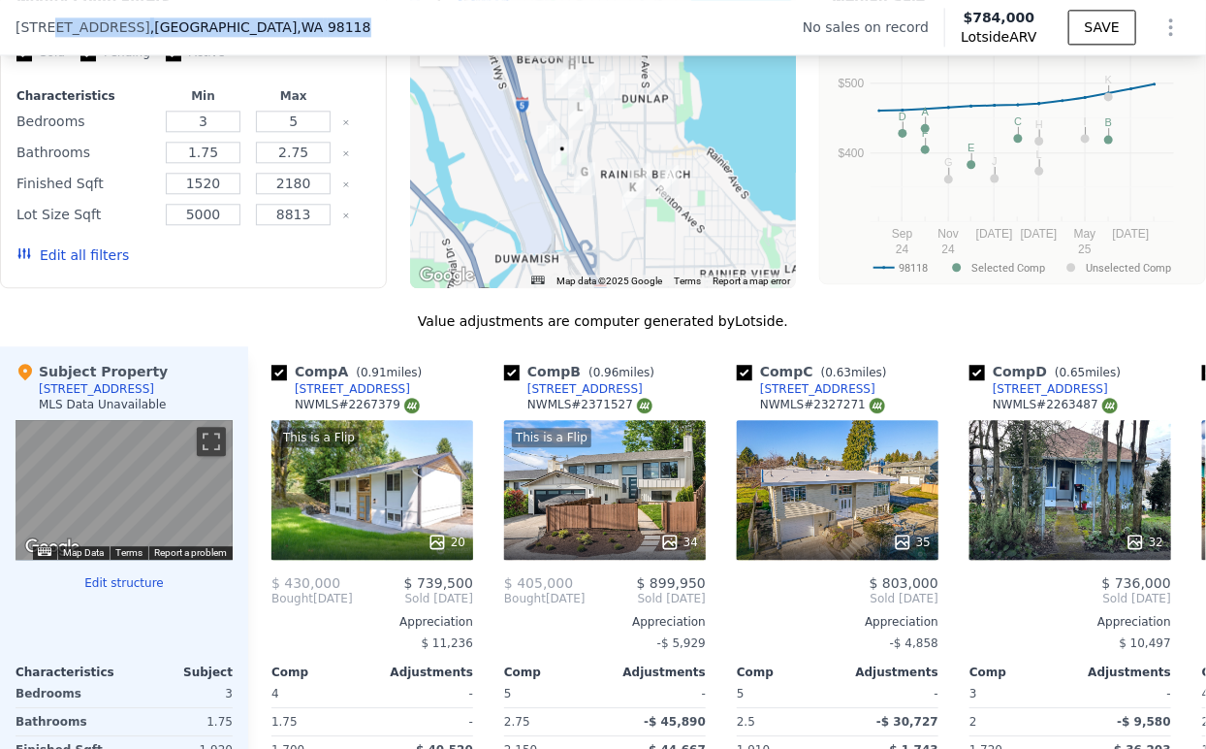
click at [273, 31] on div "9416 38th Ave S , Seattle , WA 98118 No sales on record Lotside ARV $784,000 SA…" at bounding box center [603, 27] width 1206 height 54
copy div "38th Ave S , Seattle , WA 98118"
type input "6"
type input "$ 0"
type input "$ 30,000"
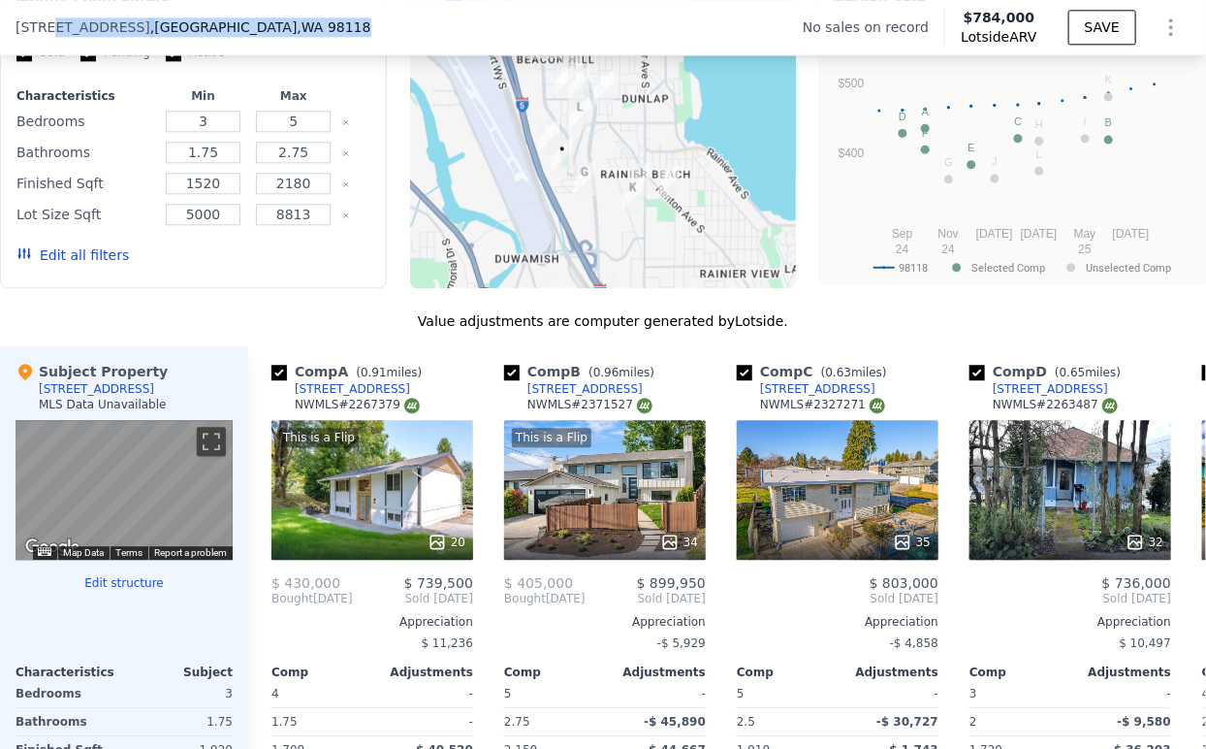
click at [253, 28] on div "9416 38th Ave S , Seattle , WA 98118 No sales on record Lotside ARV $784,000 SA…" at bounding box center [603, 27] width 1206 height 54
click at [252, 22] on div "9416 38th Ave S , Seattle , WA 98118 No sales on record Lotside ARV $784,000 SA…" at bounding box center [603, 27] width 1206 height 54
drag, startPoint x: 259, startPoint y: 28, endPoint x: 16, endPoint y: 31, distance: 242.5
click at [16, 31] on div "9416 38th Ave S , Seattle , WA 98118 No sales on record Lotside ARV $784,000 SA…" at bounding box center [603, 27] width 1206 height 54
copy div "9416 38th Ave S , Seattle , WA 98118"
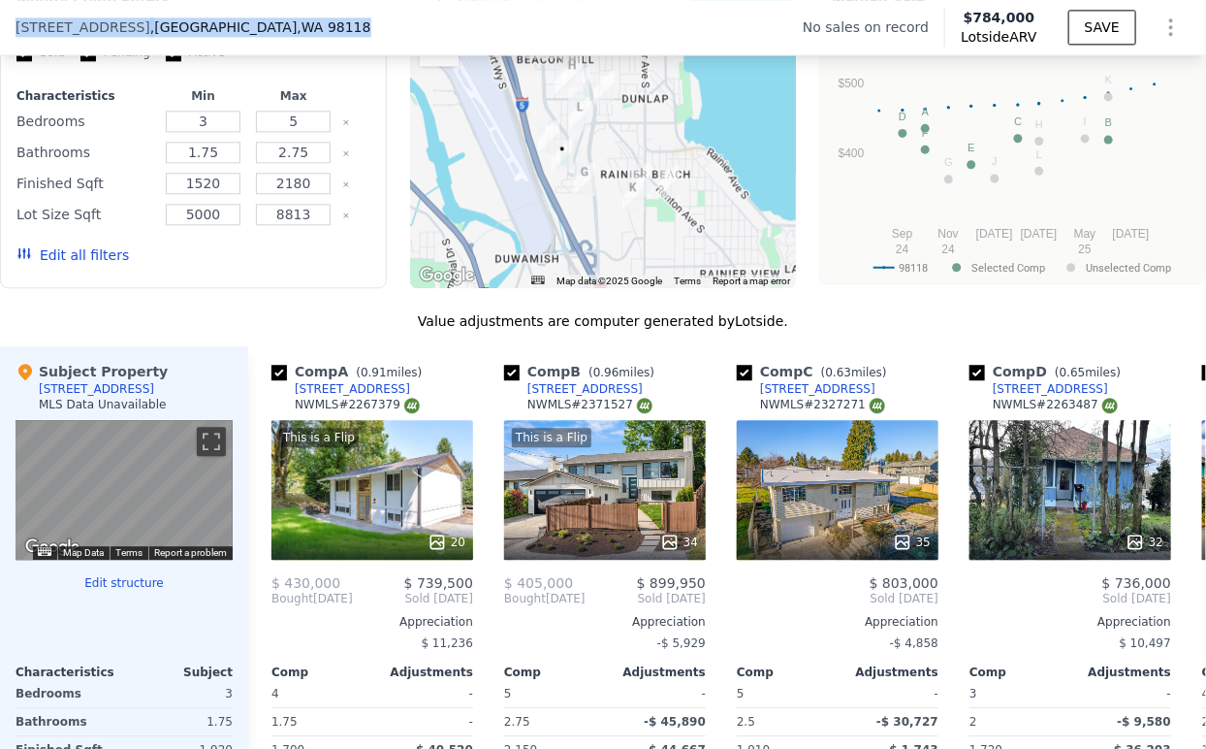
click at [40, 23] on span "9416 38th Ave S" at bounding box center [83, 26] width 135 height 19
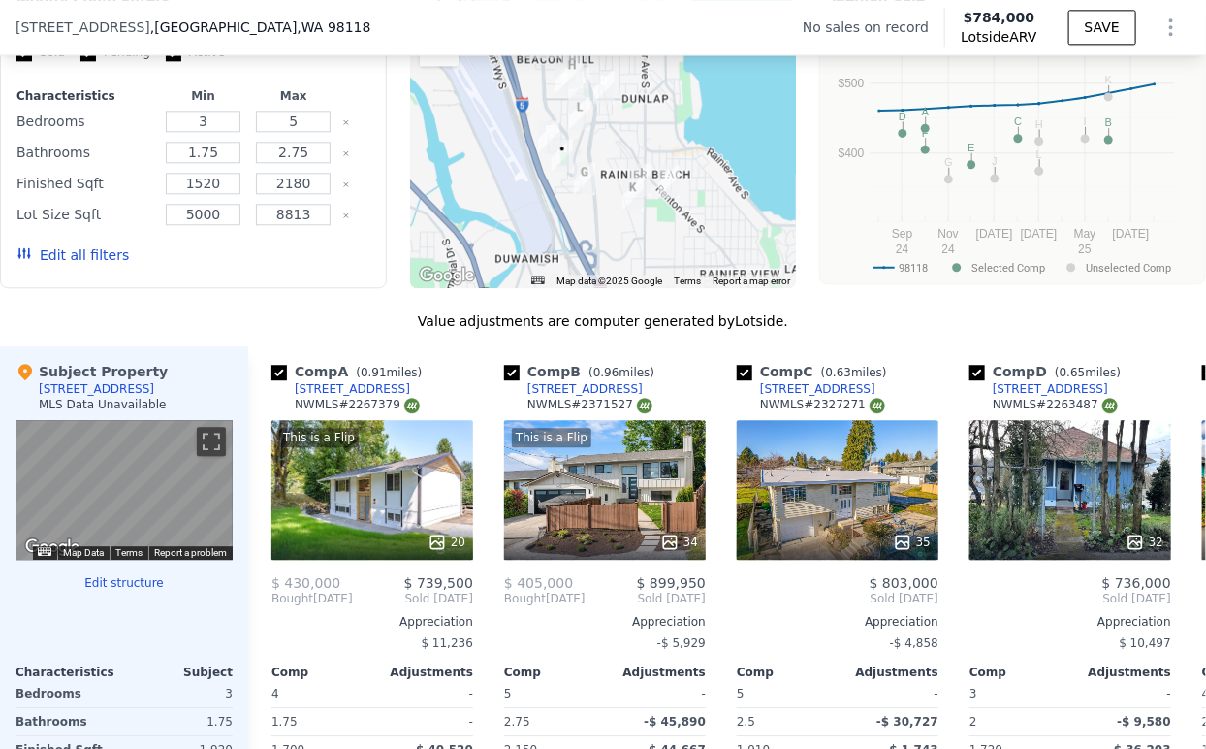
click at [43, 25] on span "9416 38th Ave S" at bounding box center [83, 26] width 135 height 19
click at [39, 23] on span "9416 38th Ave S" at bounding box center [83, 26] width 135 height 19
click at [152, 35] on span ", Seattle , WA 98118" at bounding box center [260, 26] width 221 height 19
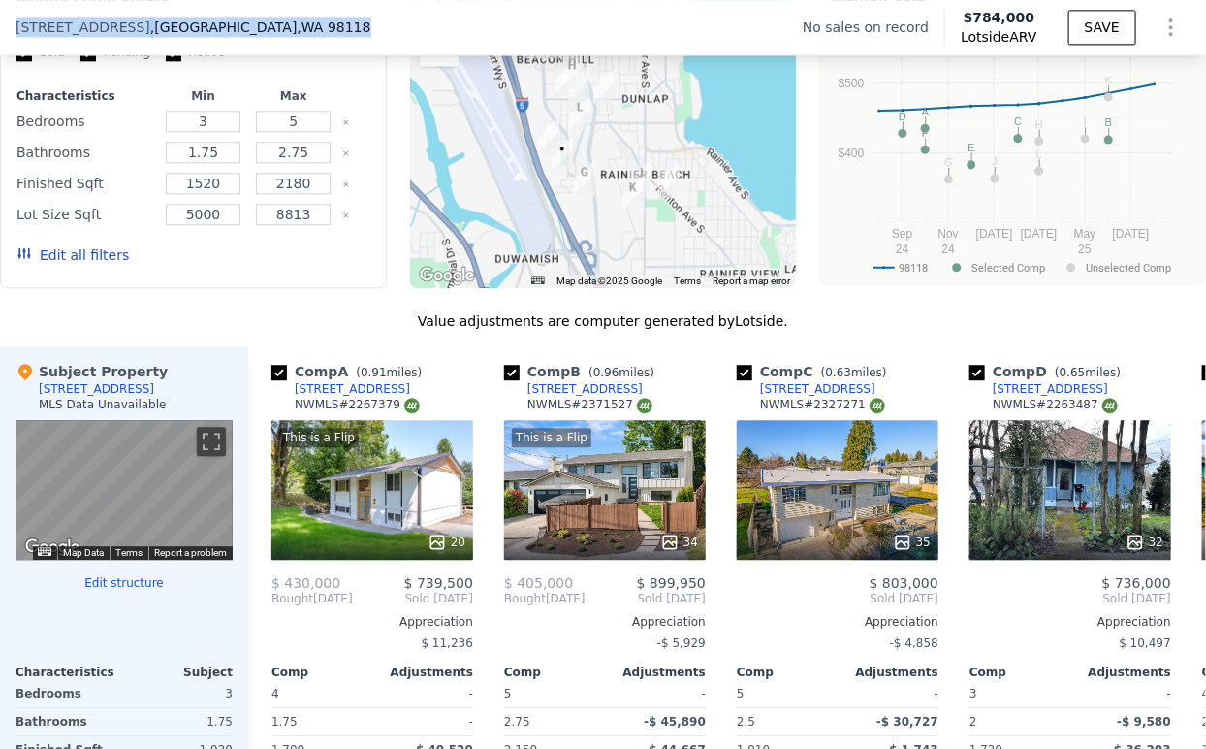
drag, startPoint x: 242, startPoint y: 29, endPoint x: 14, endPoint y: 36, distance: 229.0
click at [14, 36] on div "9416 38th Ave S , Seattle , WA 98118 No sales on record Lotside ARV $784,000 SA…" at bounding box center [603, 27] width 1206 height 54
copy div "9416 38th Ave S , Seattle , WA 98118"
click at [355, 397] on div "[STREET_ADDRESS]" at bounding box center [352, 389] width 115 height 16
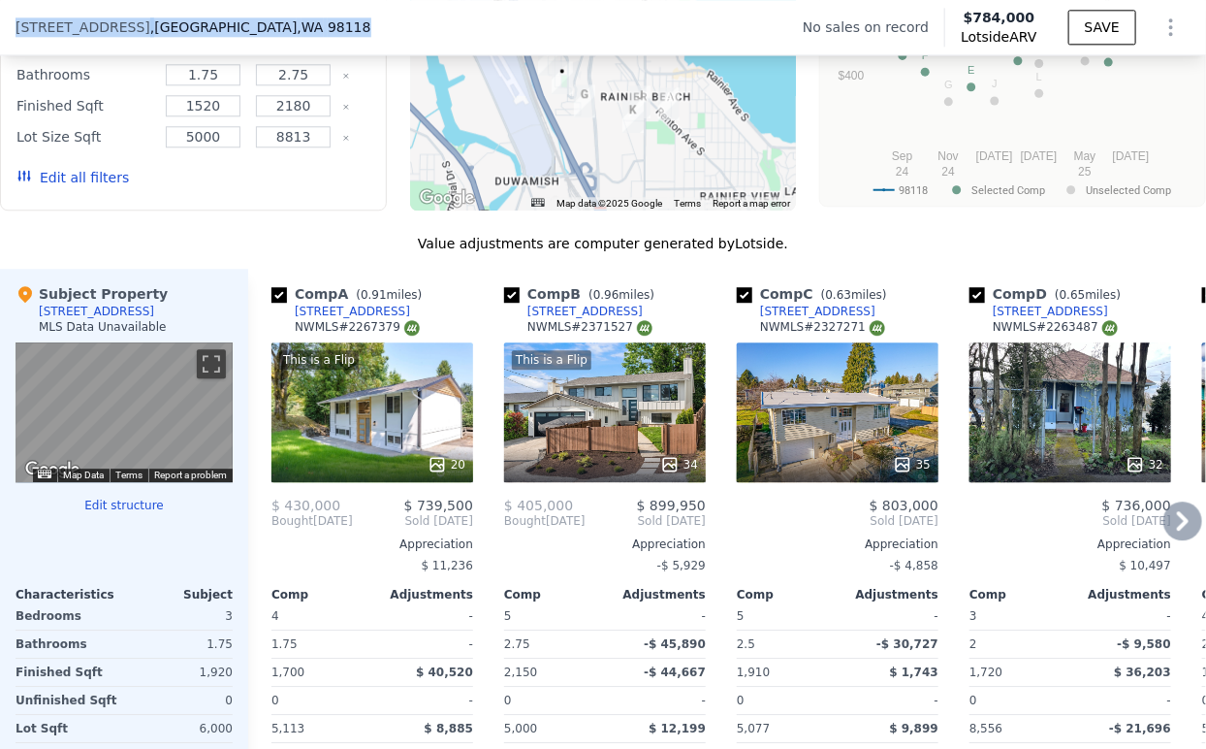
scroll to position [1932, 0]
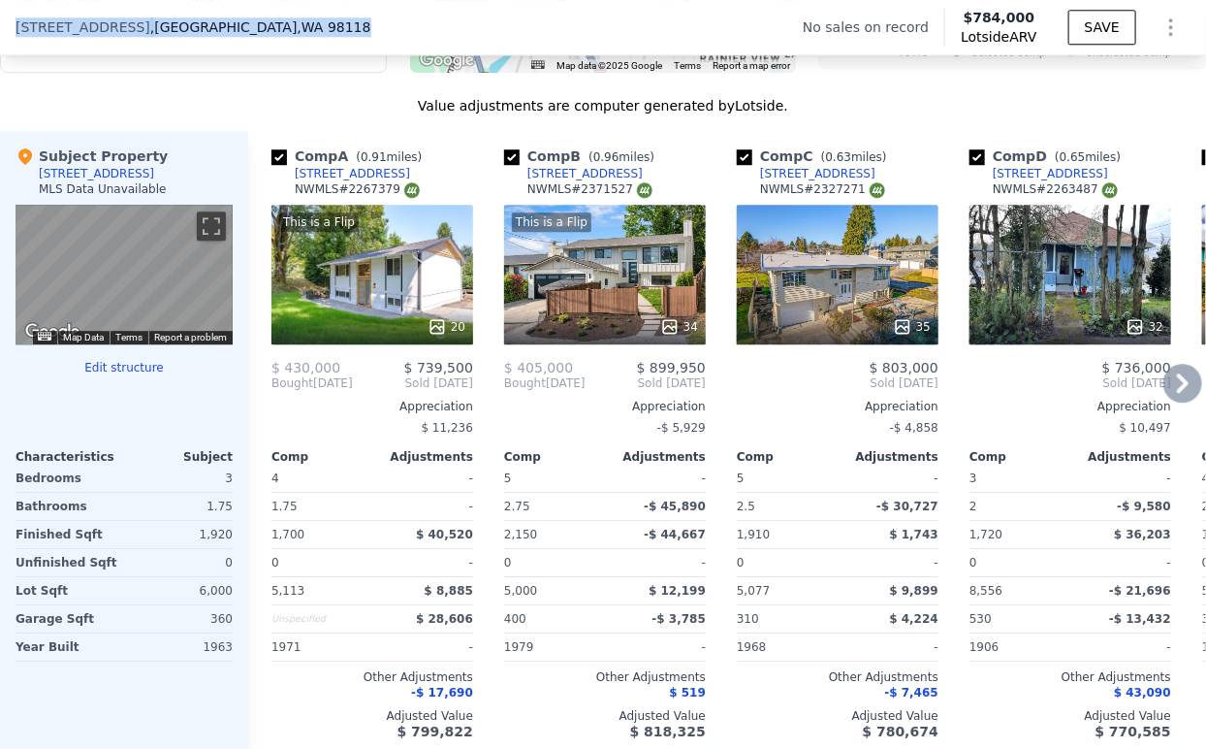
click at [588, 181] on div "3402 S Monroe St" at bounding box center [585, 174] width 115 height 16
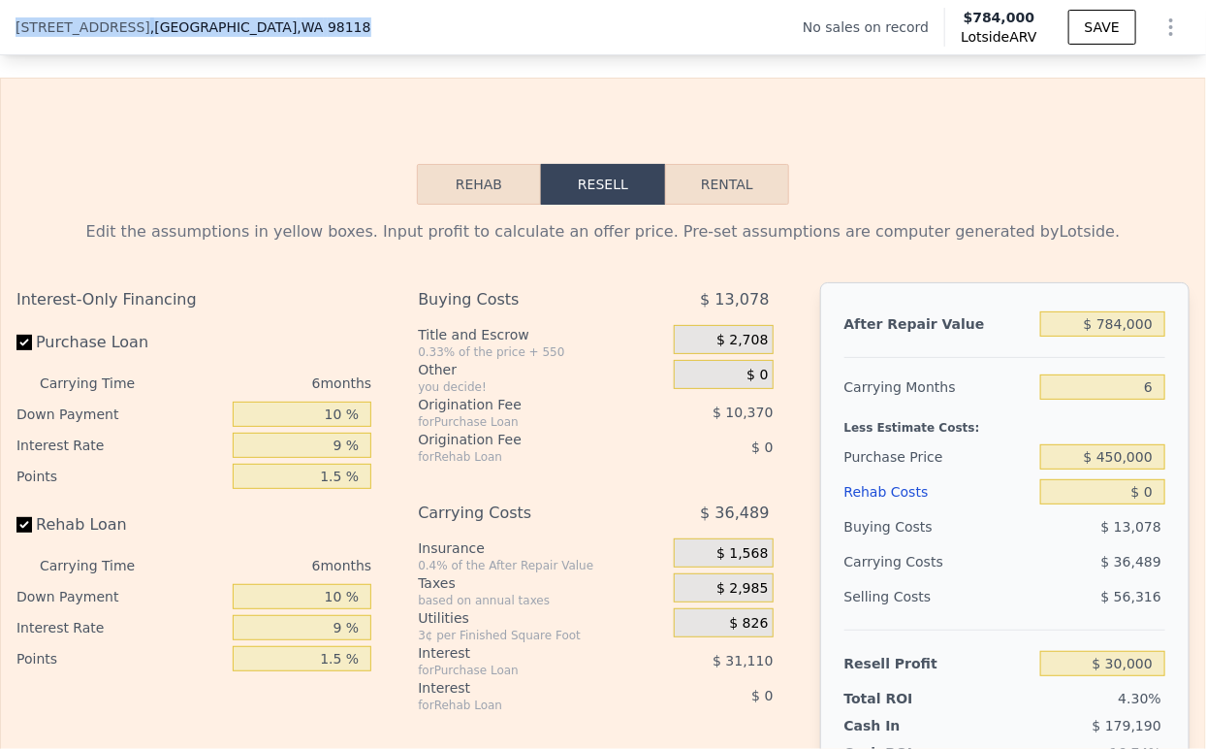
scroll to position [2794, 0]
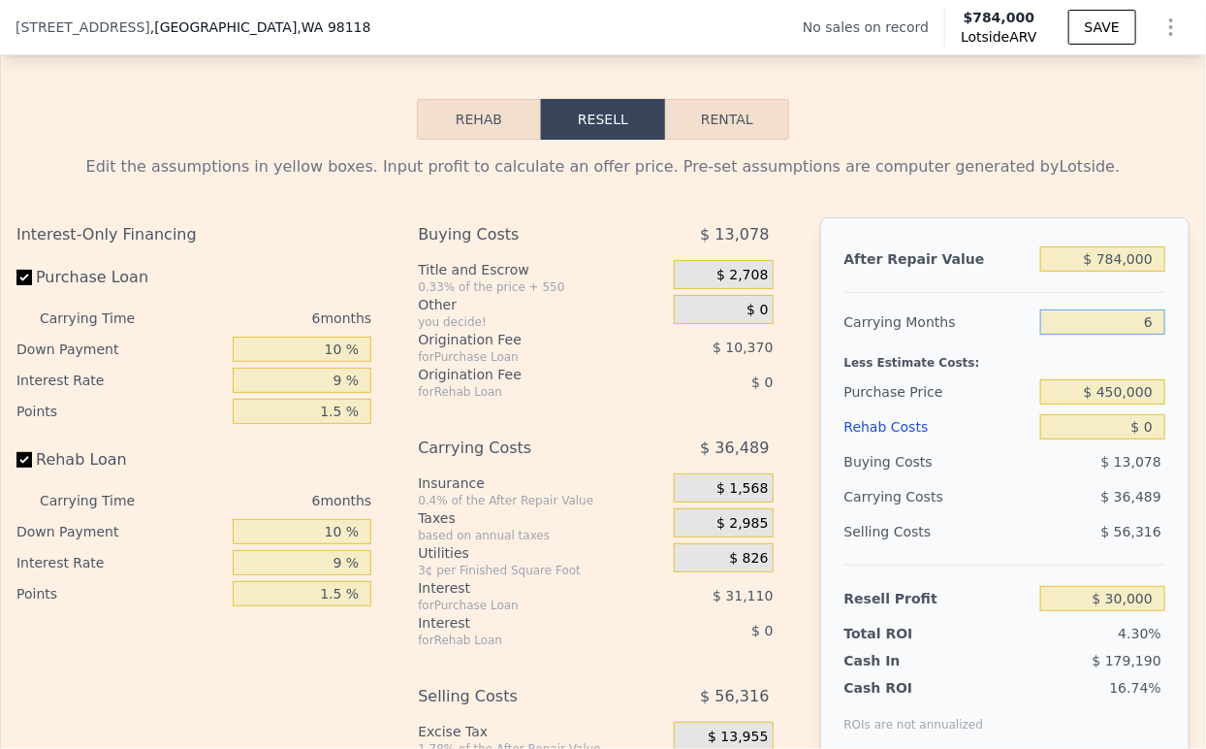
drag, startPoint x: 1134, startPoint y: 339, endPoint x: 1105, endPoint y: 338, distance: 29.1
click at [1105, 335] on input "6" at bounding box center [1103, 321] width 125 height 25
type input "4"
type input "$ 42,164"
type input "4"
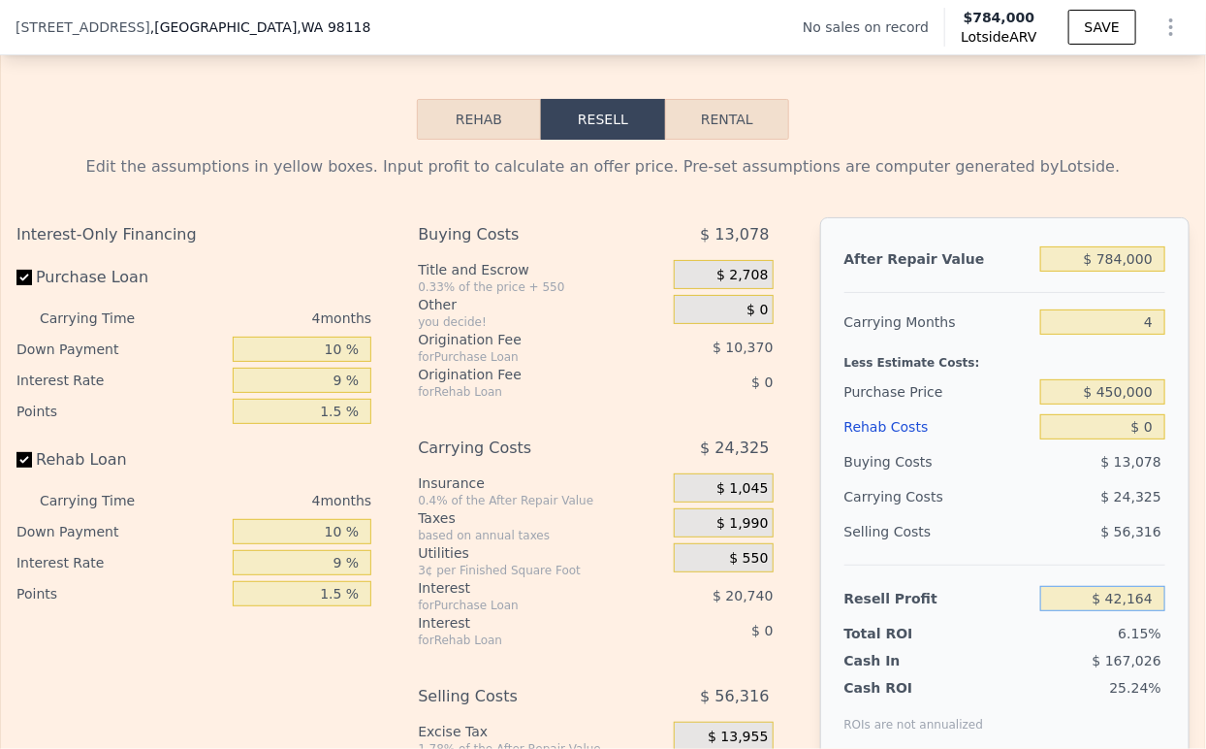
click at [1097, 611] on input "$ 42,164" at bounding box center [1103, 598] width 125 height 25
click at [1109, 439] on input "$ 0" at bounding box center [1103, 426] width 125 height 25
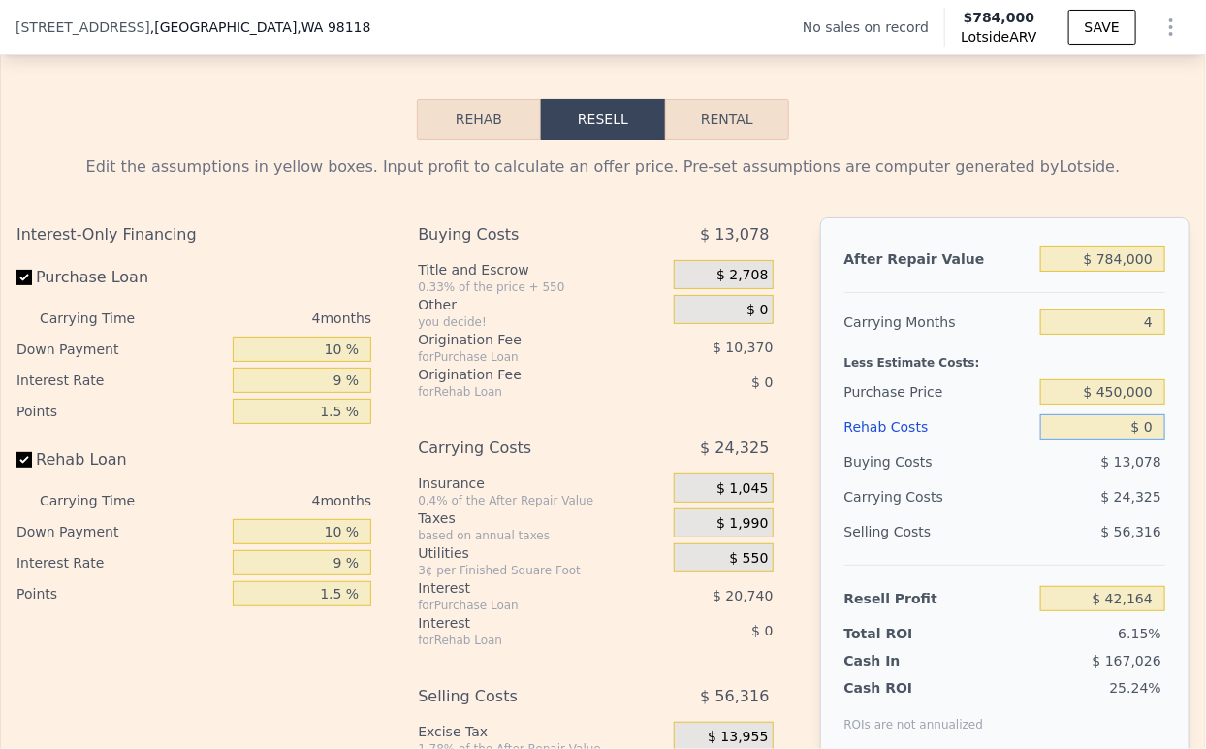
type input "$ 648,117"
click at [1109, 439] on input "$ 0" at bounding box center [1103, 426] width 125 height 25
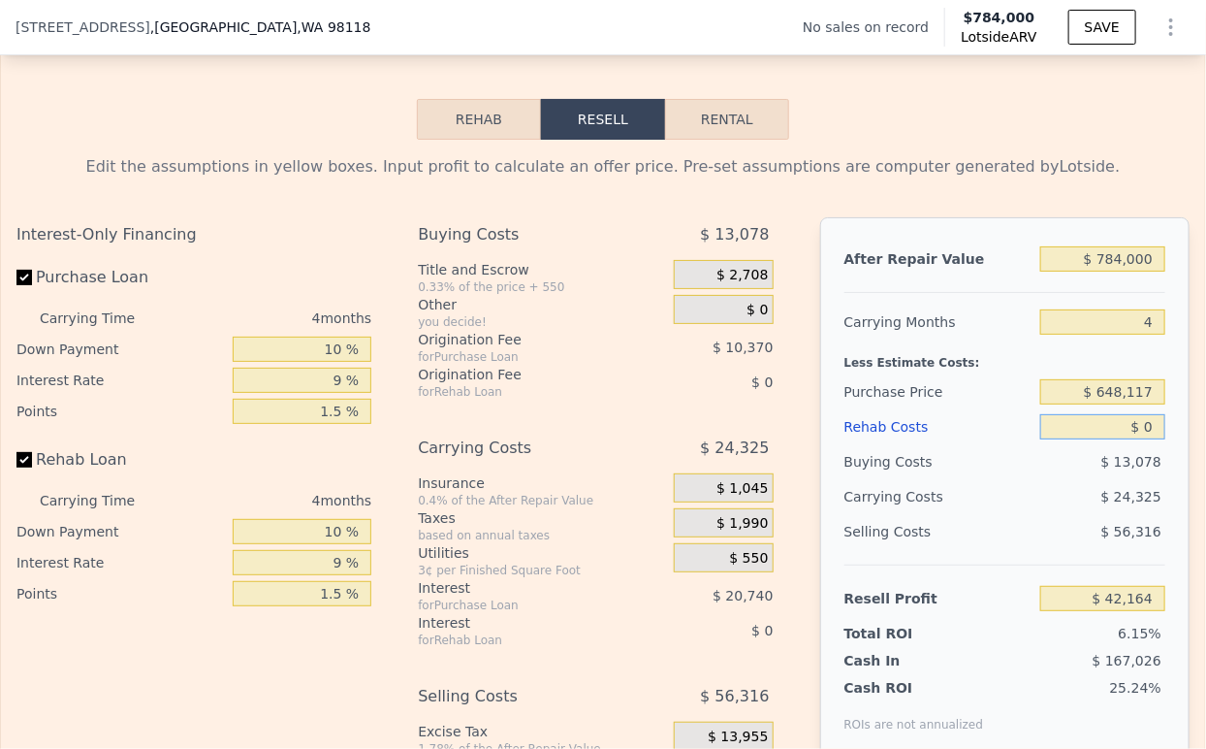
type input "$ 8"
type input "$ 42,156"
type input "$ 80,000"
type input "-$ 41,676"
type input "$ 80,000"
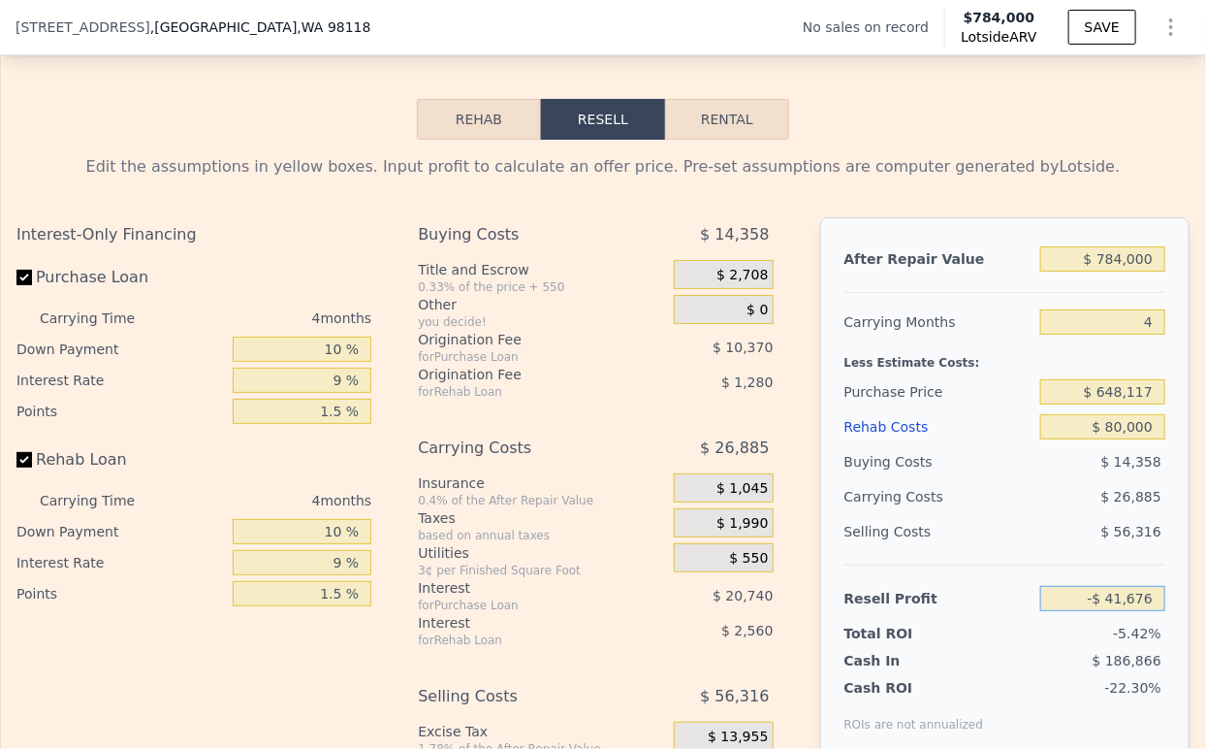
click at [1091, 611] on input "-$ 41,676" at bounding box center [1103, 598] width 125 height 25
click at [1086, 404] on input "$ 648,117" at bounding box center [1103, 391] width 125 height 25
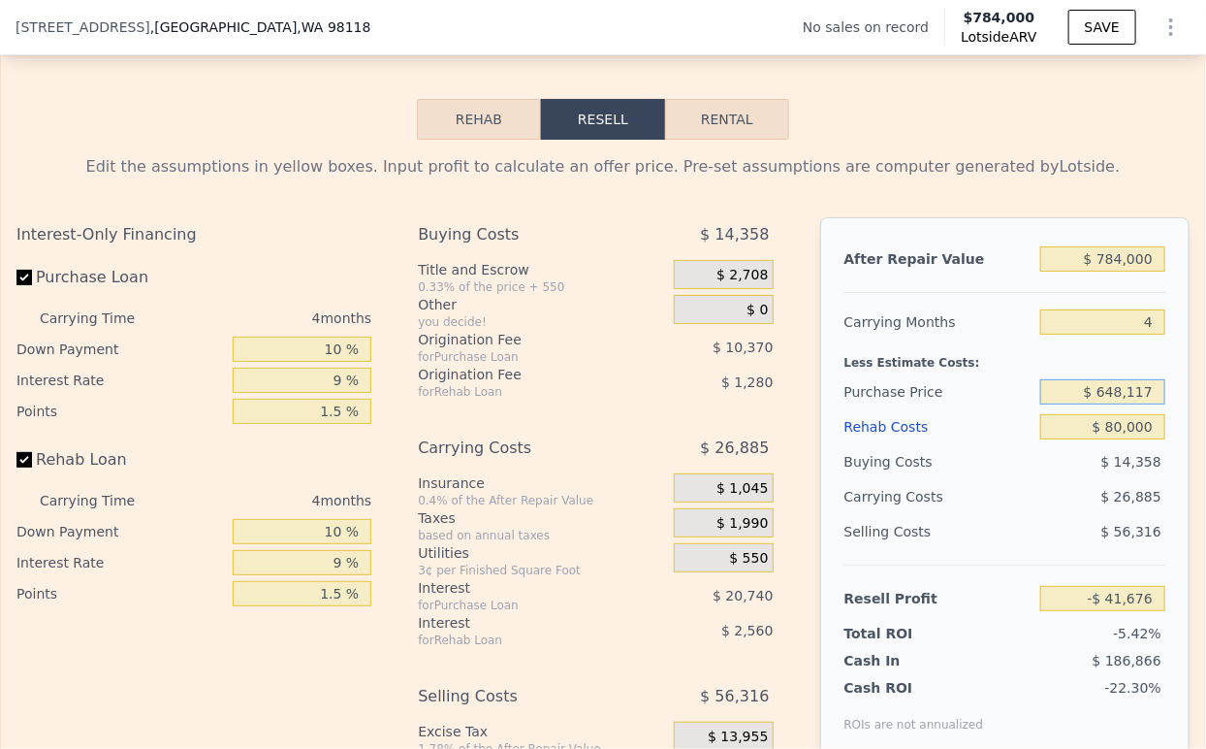
click at [1086, 404] on input "$ 648,117" at bounding box center [1103, 391] width 125 height 25
type input "$ 450,000"
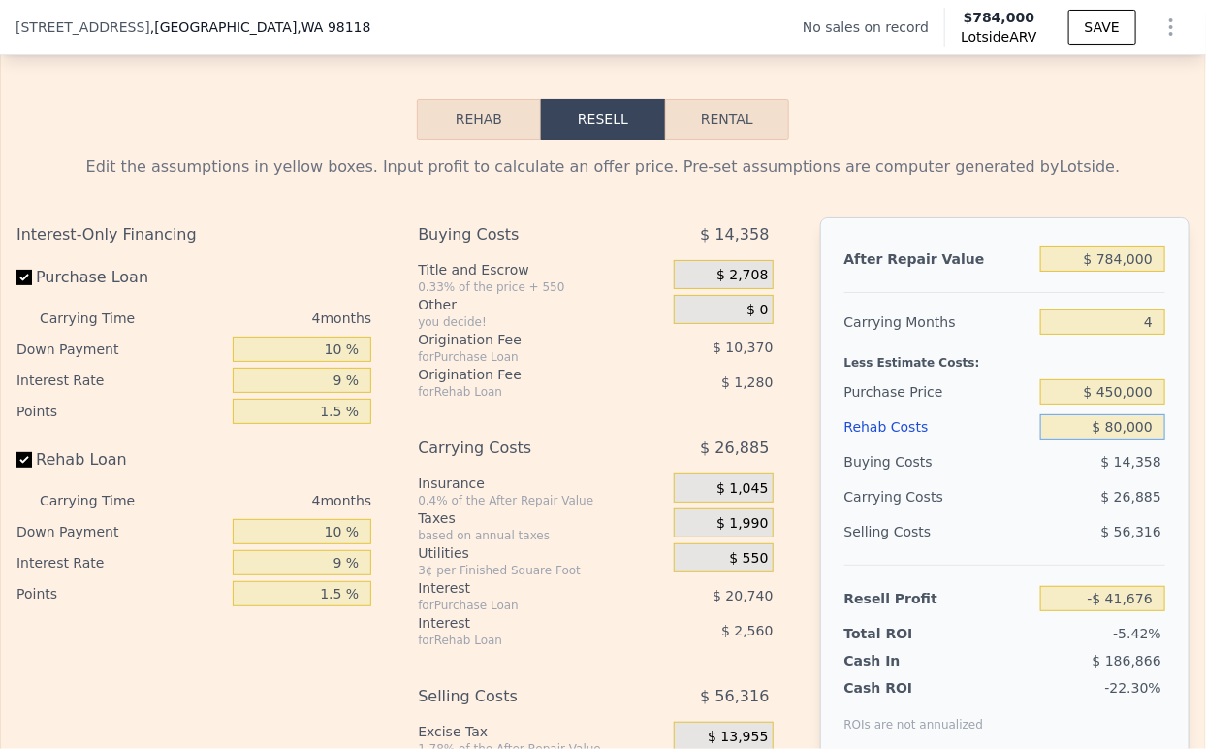
click at [1078, 439] on input "$ 80,000" at bounding box center [1103, 426] width 125 height 25
type input "$ 166,610"
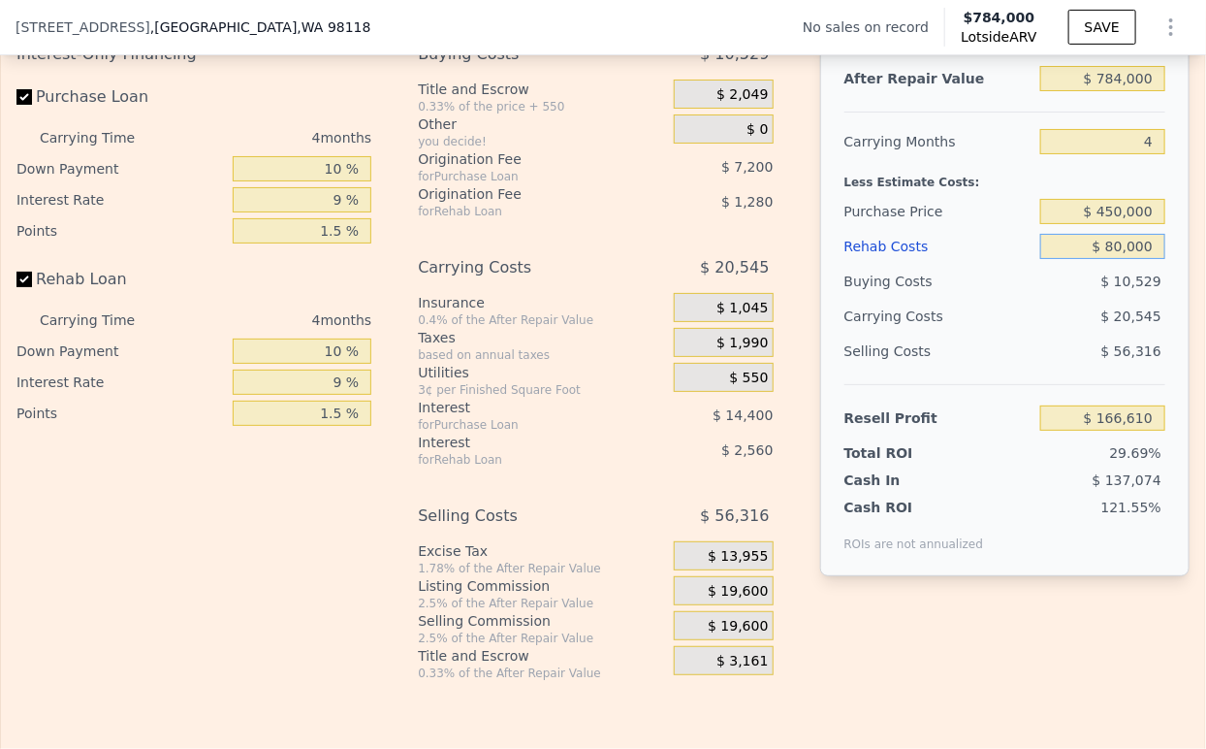
scroll to position [3010, 0]
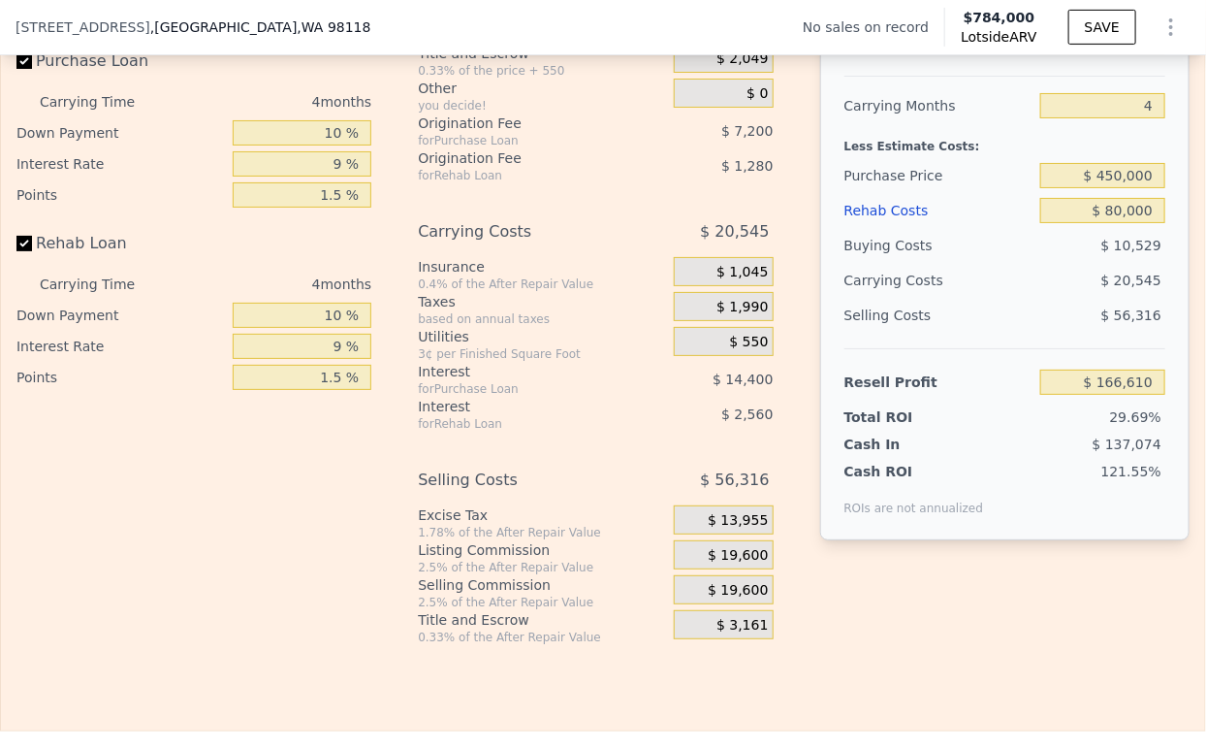
click at [720, 564] on span "$ 19,600" at bounding box center [738, 555] width 60 height 17
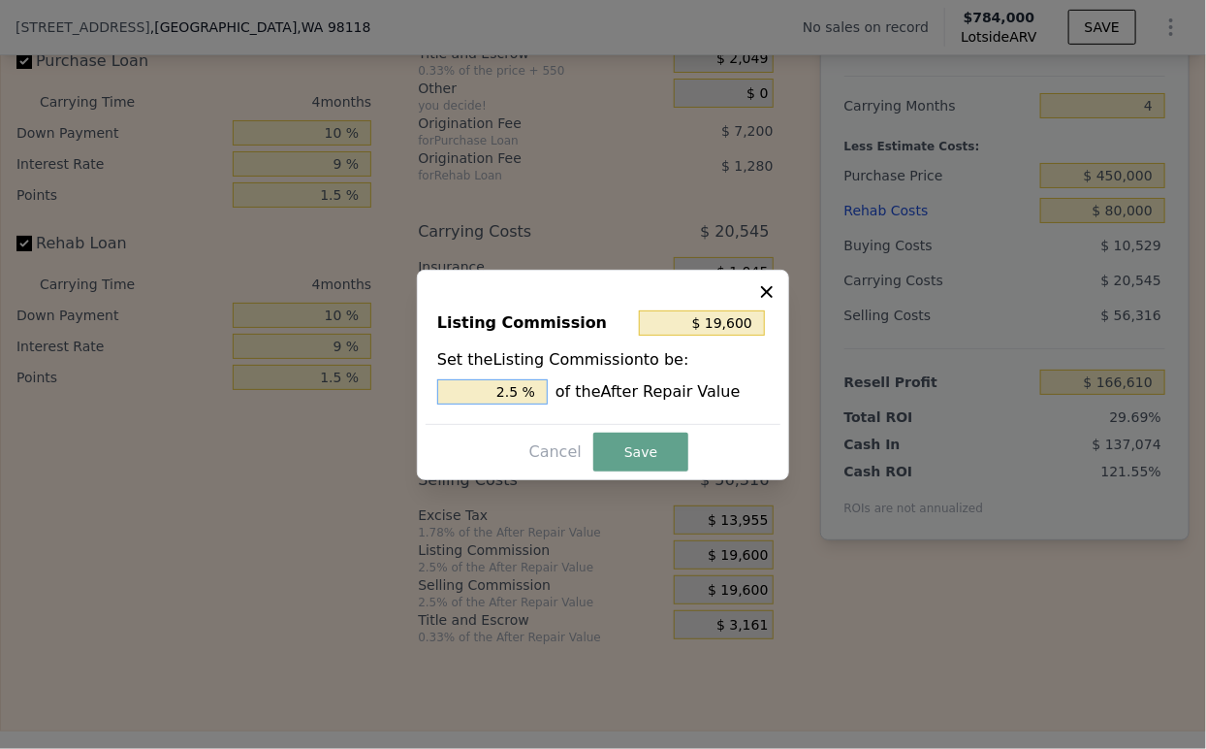
drag, startPoint x: 510, startPoint y: 397, endPoint x: 498, endPoint y: 400, distance: 12.9
click at [498, 400] on input "2.5 %" at bounding box center [492, 391] width 111 height 25
type input "$ 11,760"
type input "1.5 %"
click at [602, 441] on button "Save" at bounding box center [641, 452] width 95 height 39
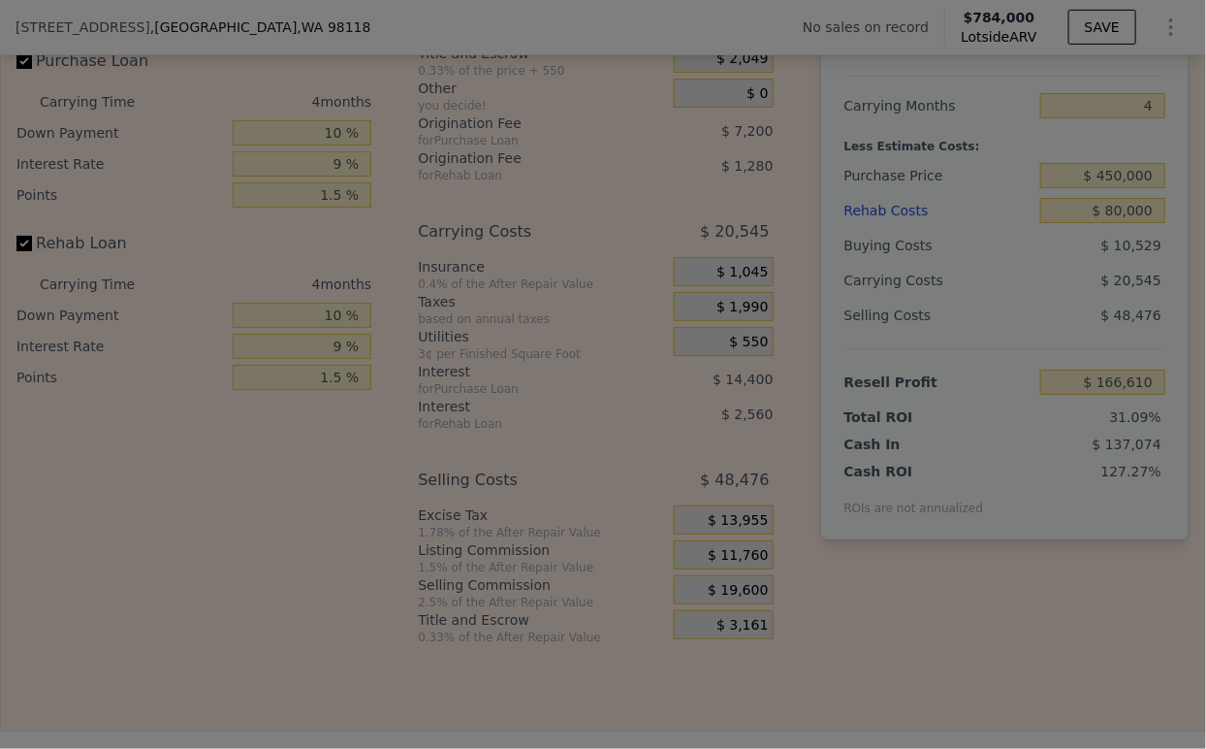
type input "$ 174,450"
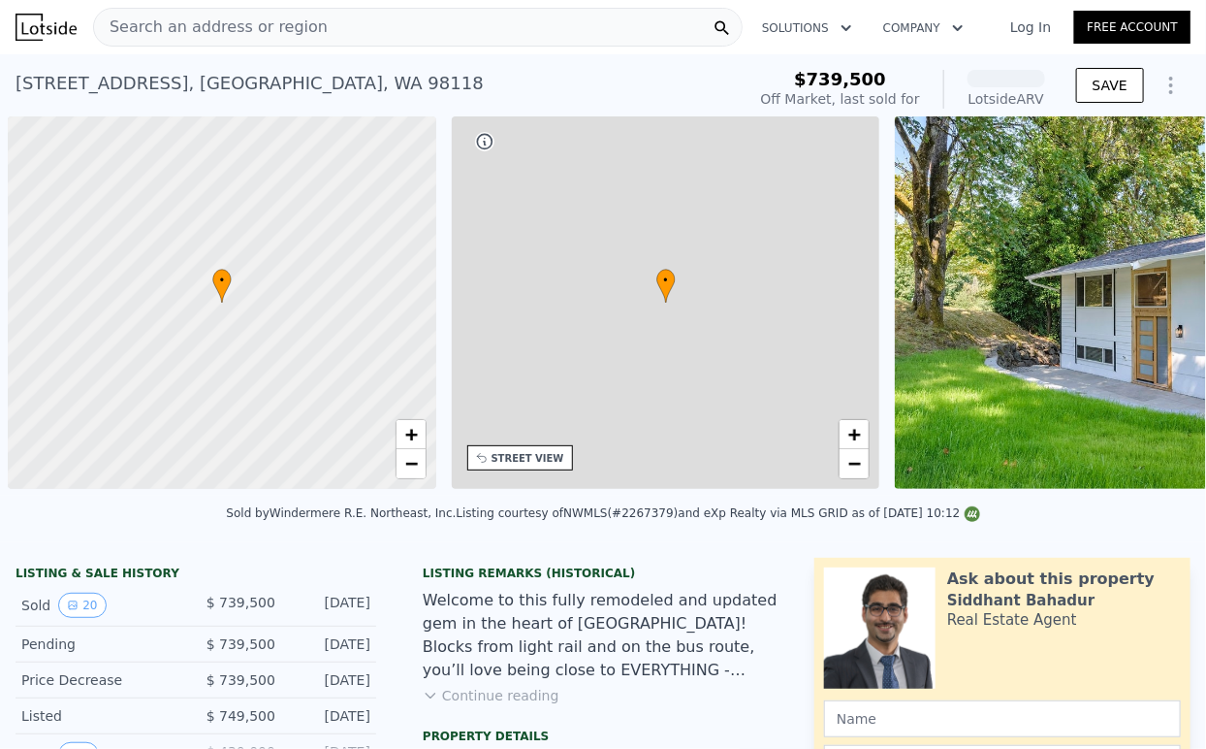
scroll to position [0, 8]
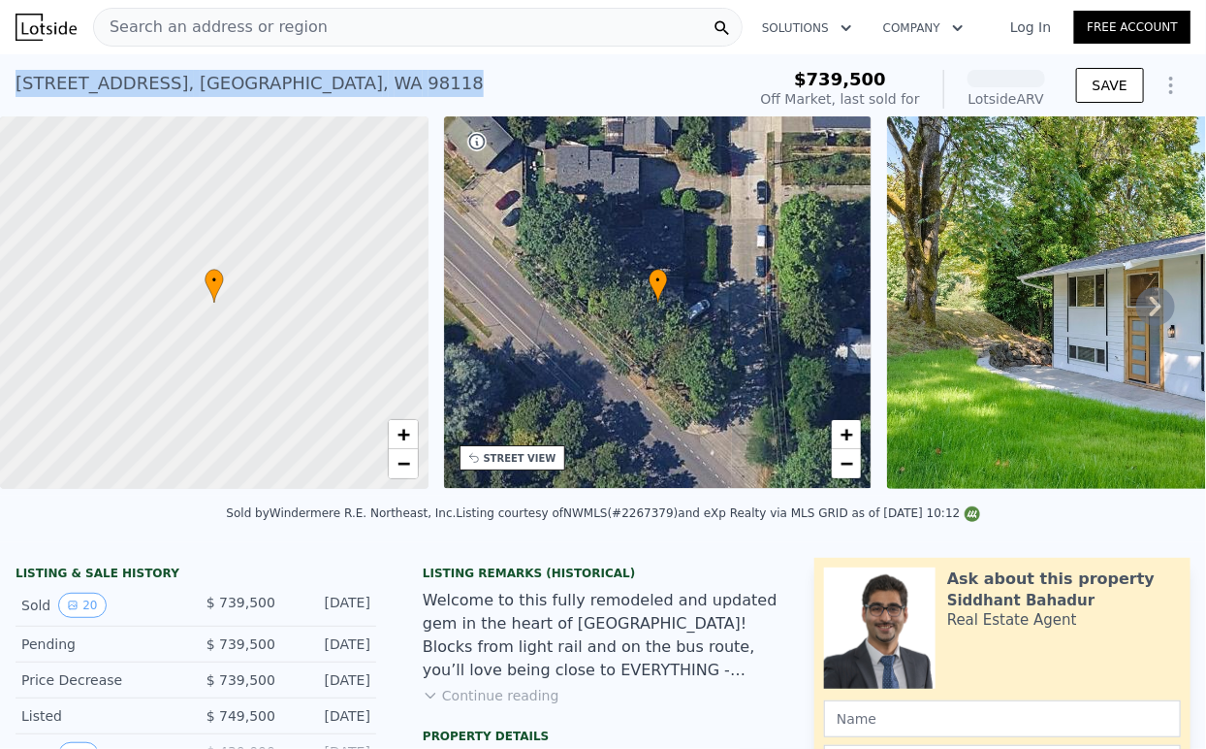
drag, startPoint x: 305, startPoint y: 73, endPoint x: 16, endPoint y: 81, distance: 289.1
click at [16, 81] on div "[STREET_ADDRESS] Sold [DATE] for $739,500 (~[GEOGRAPHIC_DATA] )" at bounding box center [377, 89] width 723 height 54
copy div "[STREET_ADDRESS]"
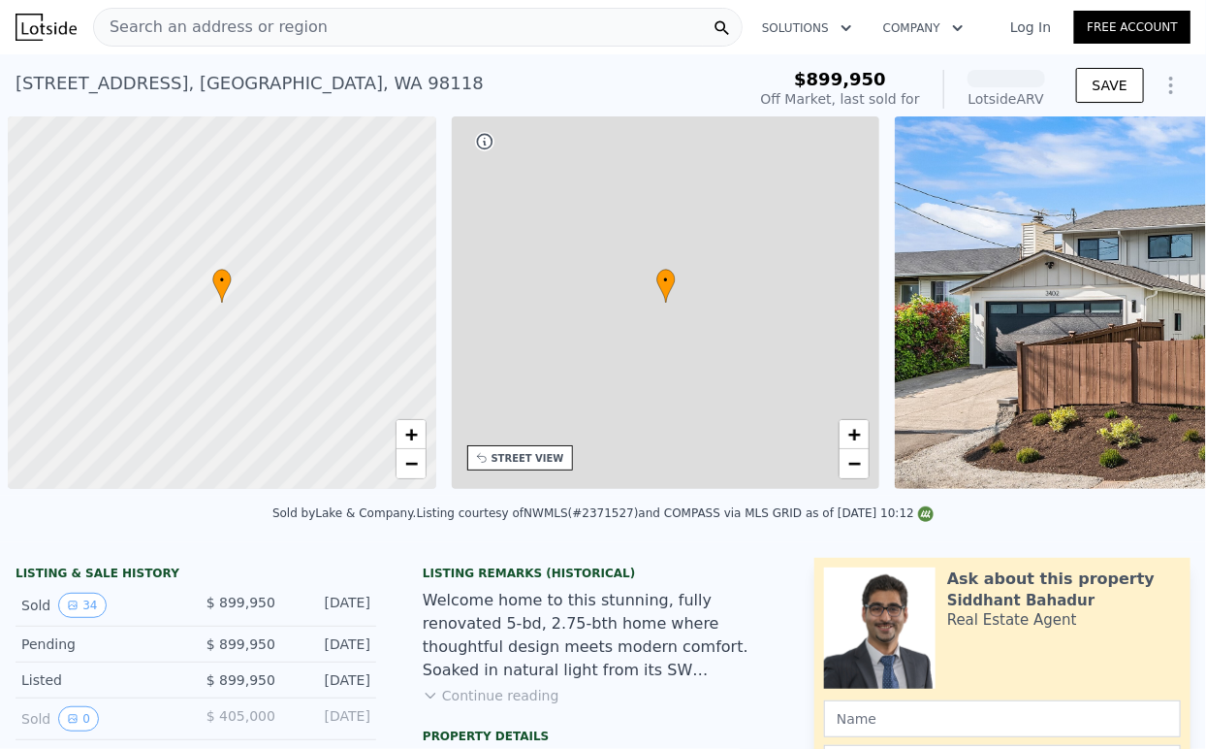
scroll to position [0, 8]
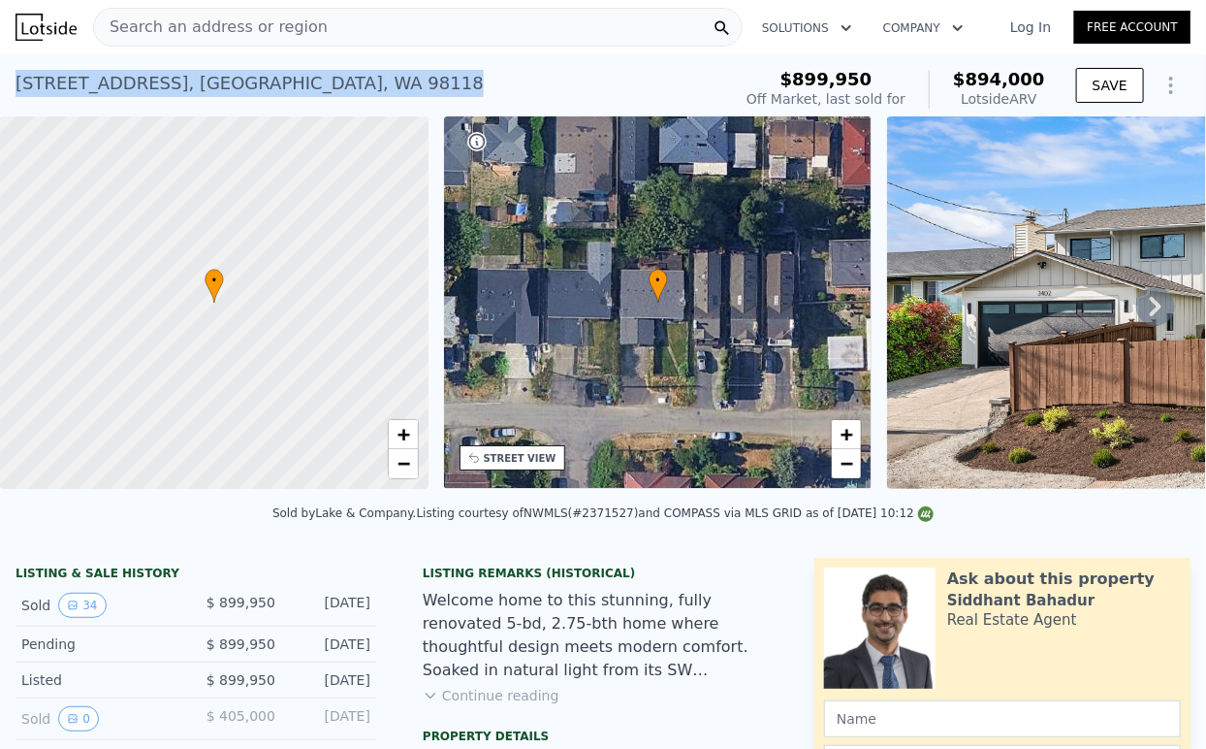
drag, startPoint x: 308, startPoint y: 72, endPoint x: 4, endPoint y: 88, distance: 305.0
click at [4, 88] on div "3402 S Monroe St , Seattle , WA 98118 Sold Jun 2025 for $899,950 (~ARV $894k ) …" at bounding box center [603, 85] width 1206 height 62
copy div "3402 S Monroe St , Seattle , WA 98118"
